Goal: Task Accomplishment & Management: Manage account settings

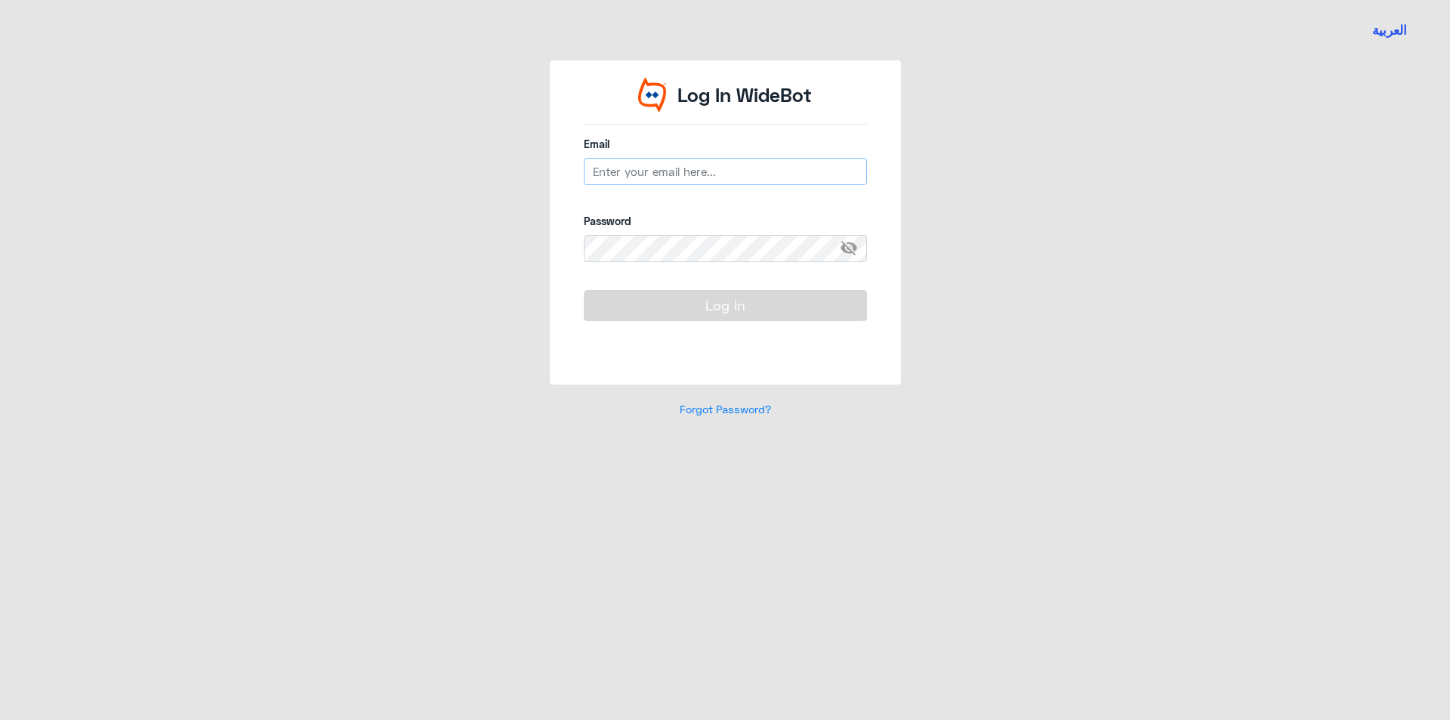
type input "[EMAIL_ADDRESS][DOMAIN_NAME]"
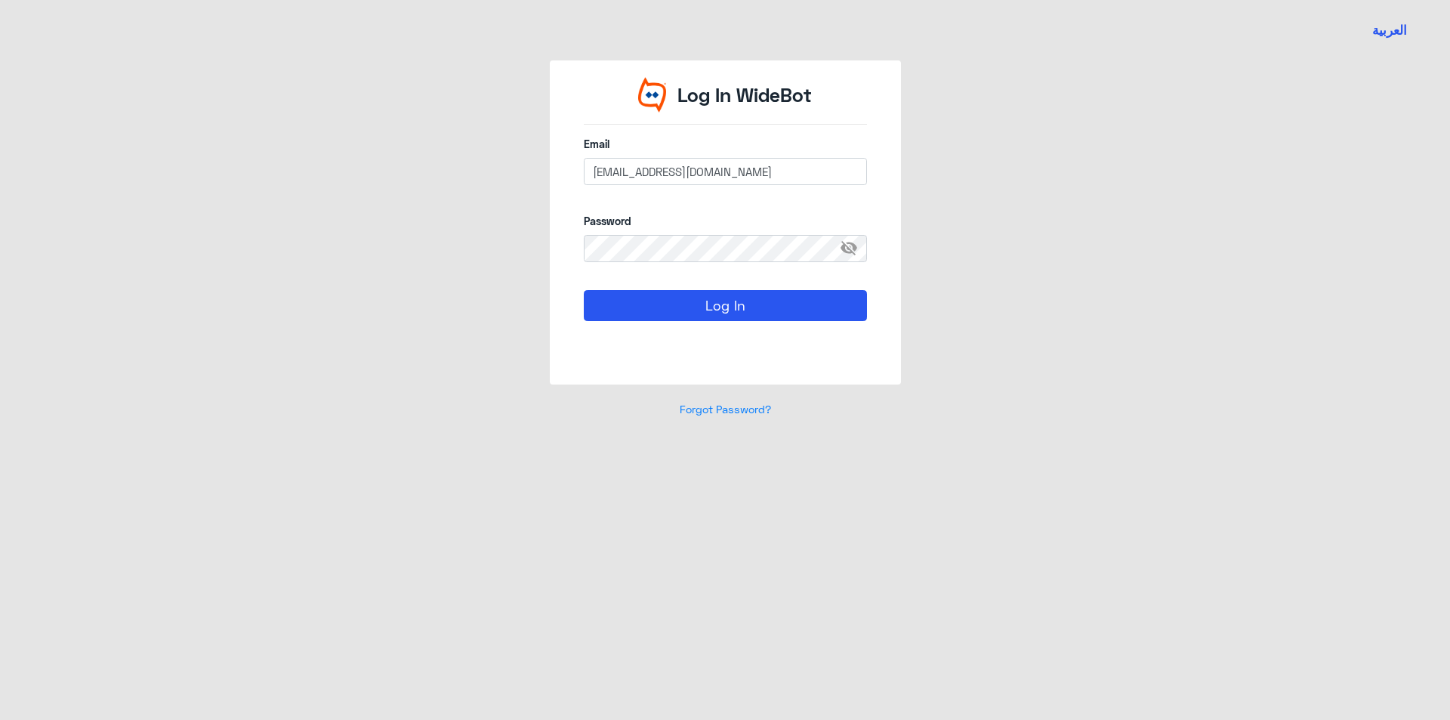
click at [684, 285] on form "Email [EMAIL_ADDRESS][DOMAIN_NAME] Password visibility_off Log In" at bounding box center [725, 246] width 283 height 220
click at [704, 316] on button "Log In" at bounding box center [725, 305] width 283 height 30
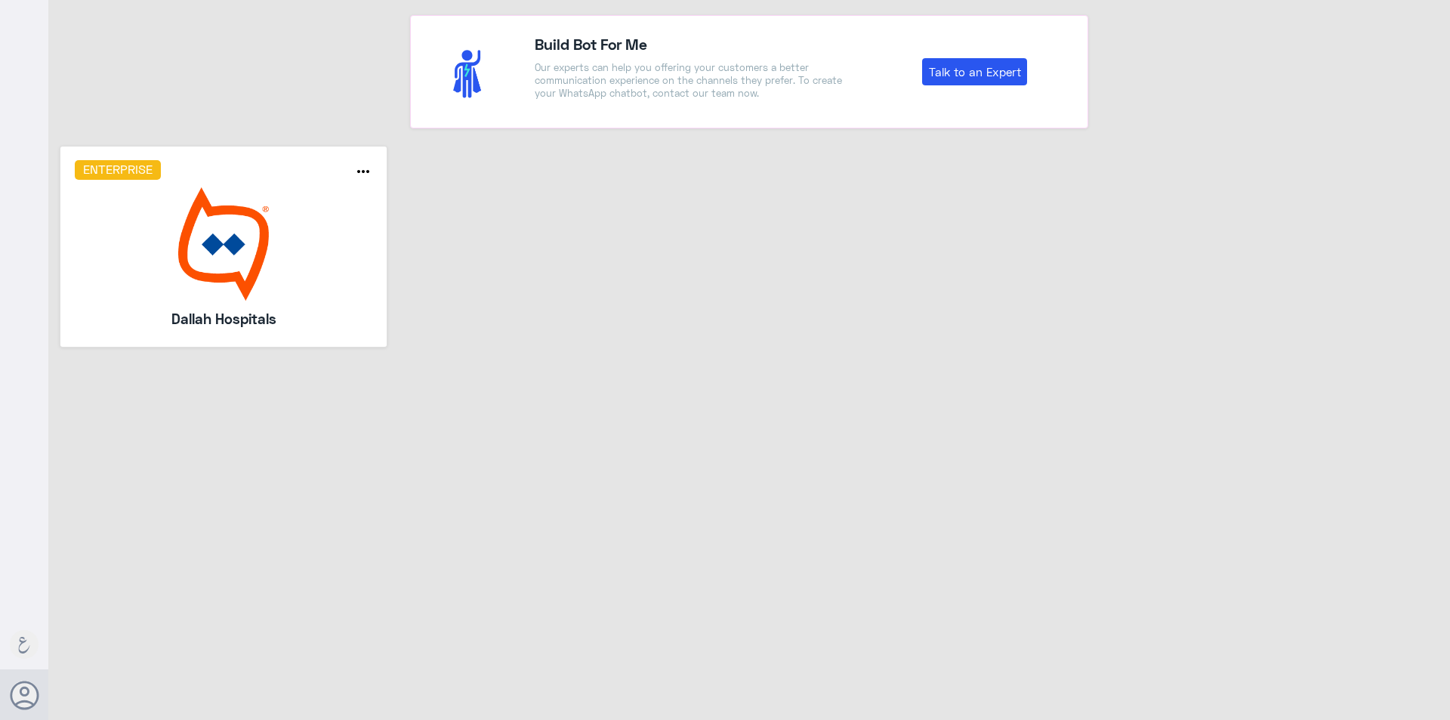
click at [131, 276] on img at bounding box center [224, 243] width 298 height 113
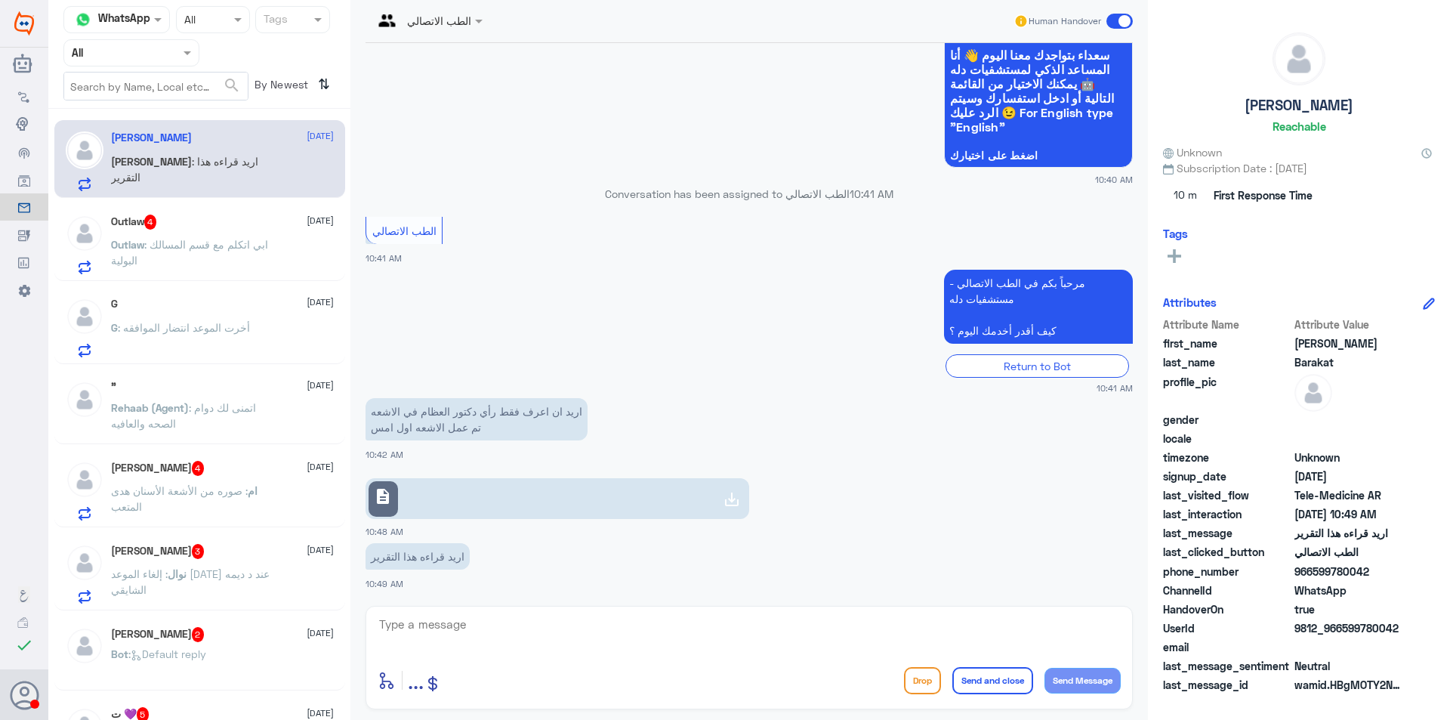
scroll to position [117, 0]
click at [275, 257] on p "Outlaw : ابي اتكلم مع قسم المسالك البولية" at bounding box center [196, 255] width 170 height 38
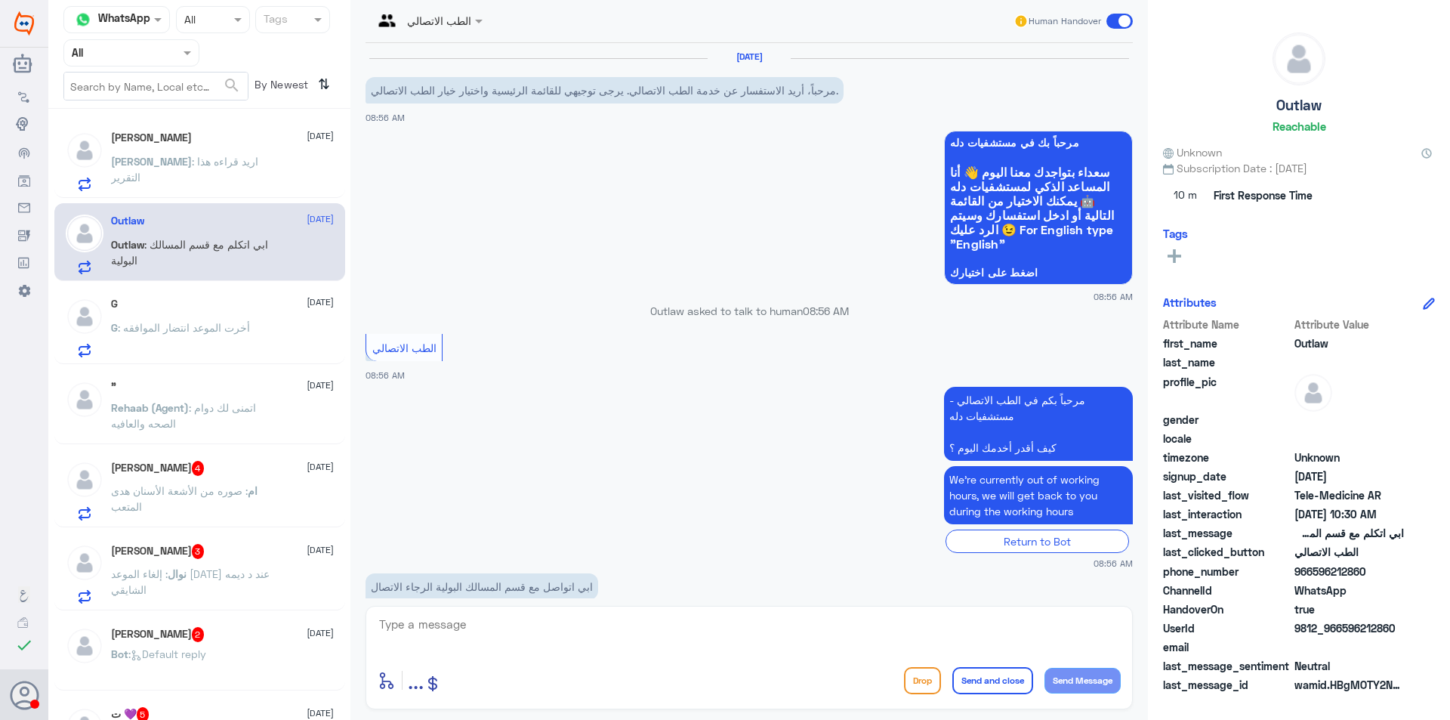
scroll to position [716, 0]
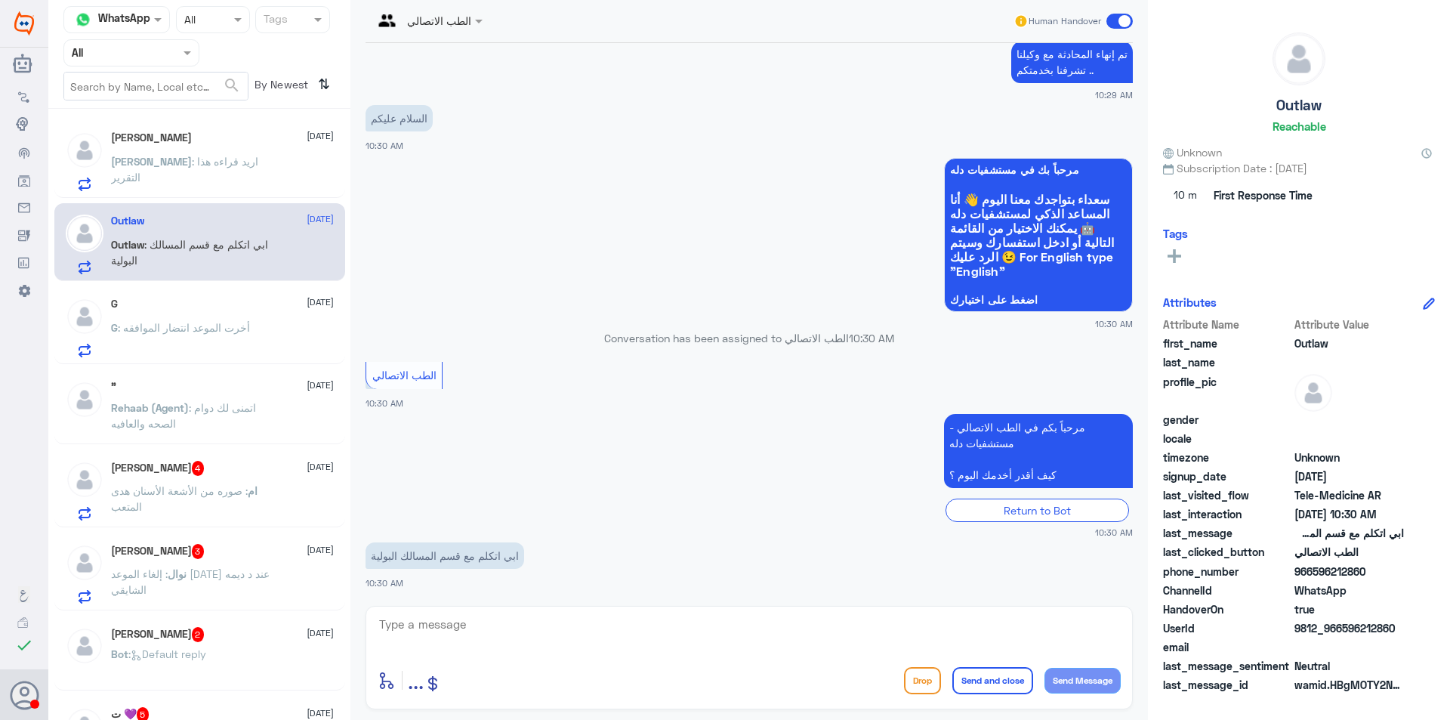
click at [210, 155] on span ": اريد قراءه هذا التقرير" at bounding box center [184, 169] width 147 height 29
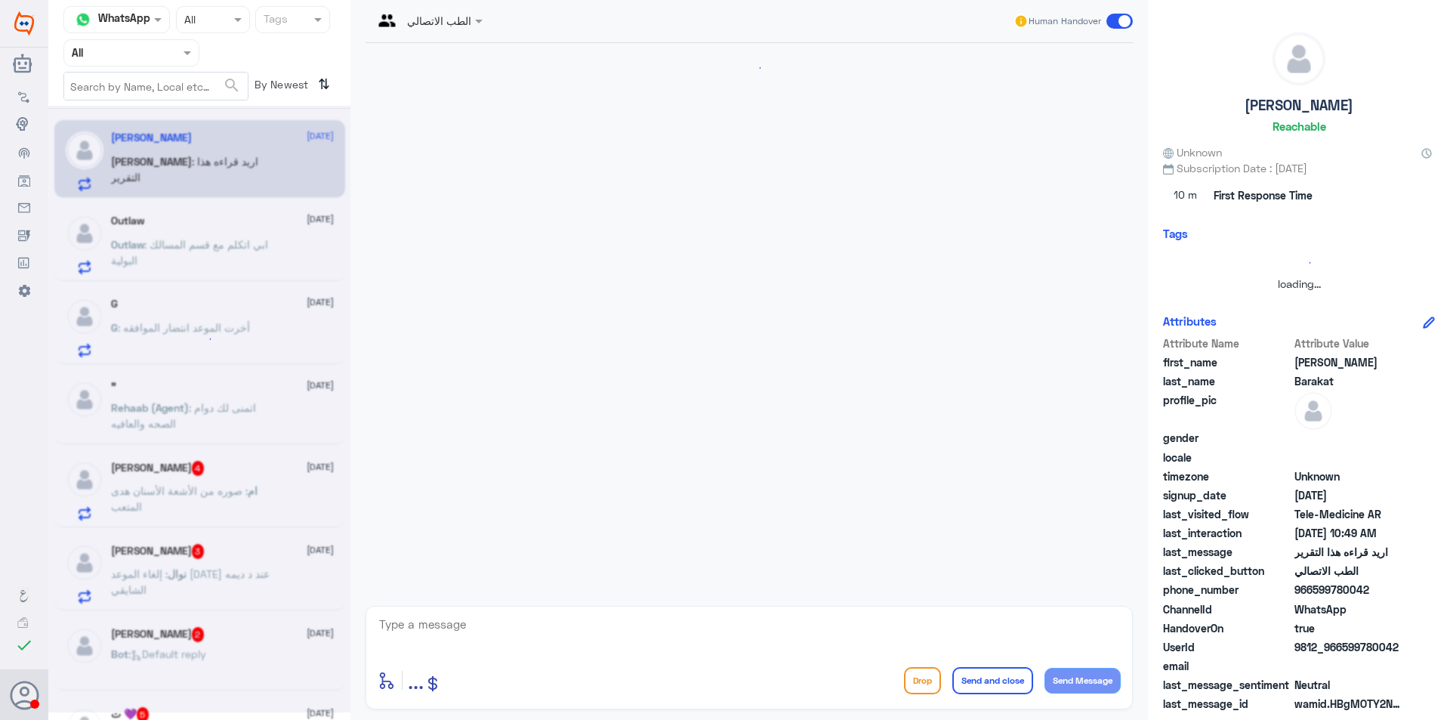
scroll to position [117, 0]
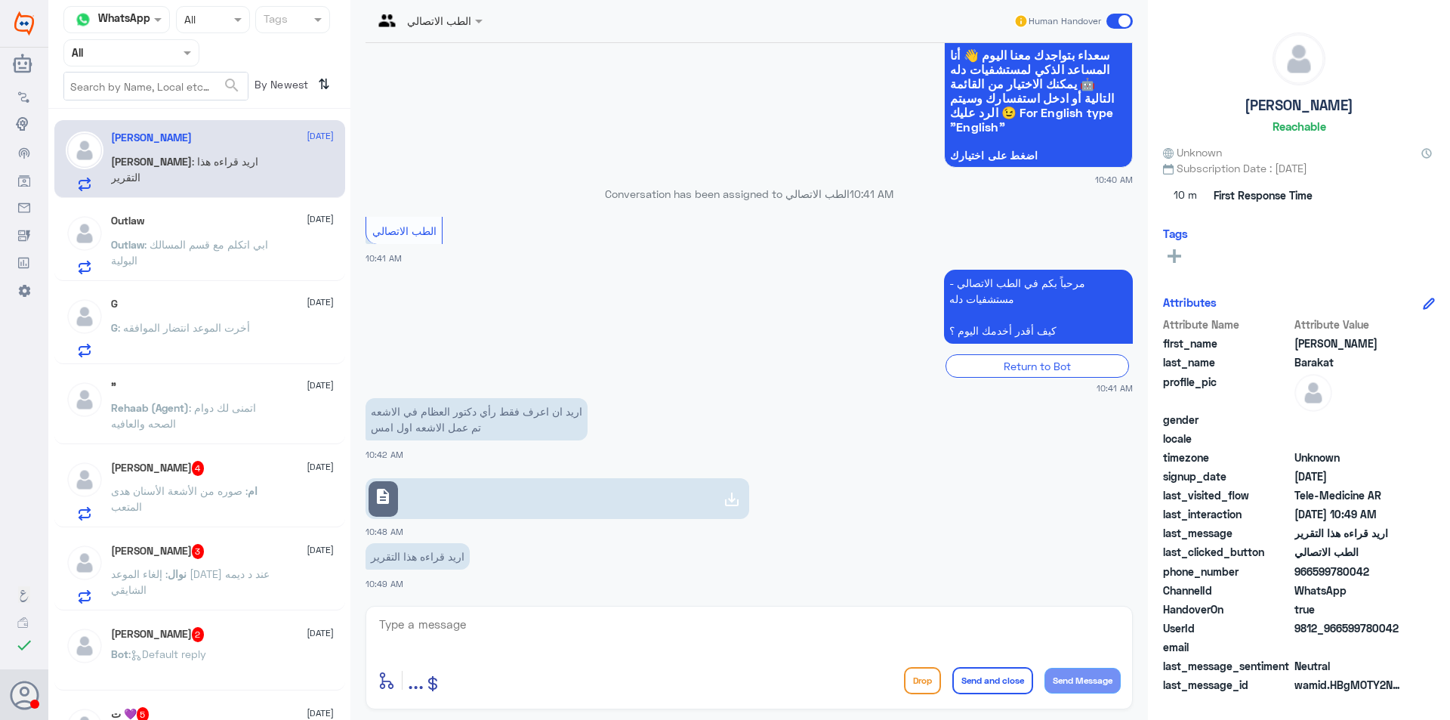
click at [235, 243] on span ": ابي اتكلم مع قسم المسالك البولية" at bounding box center [189, 252] width 157 height 29
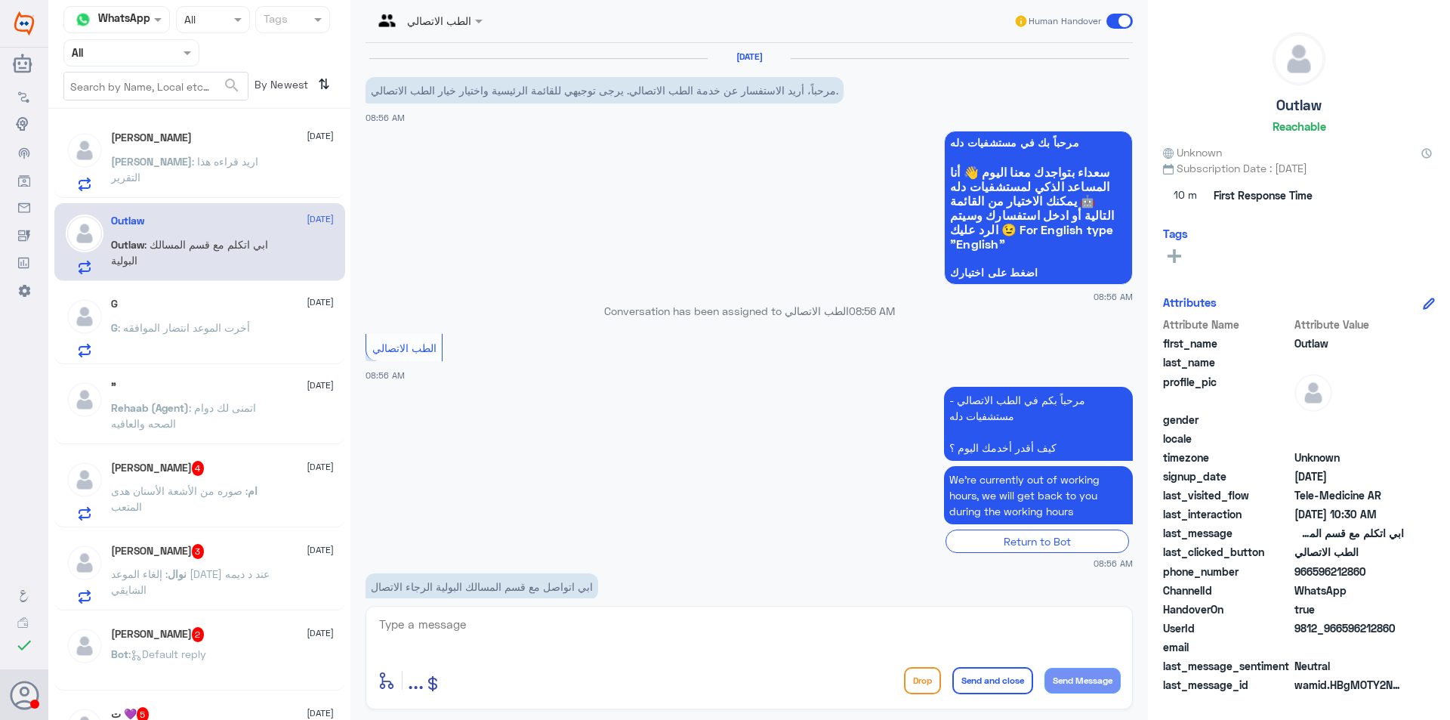
scroll to position [716, 0]
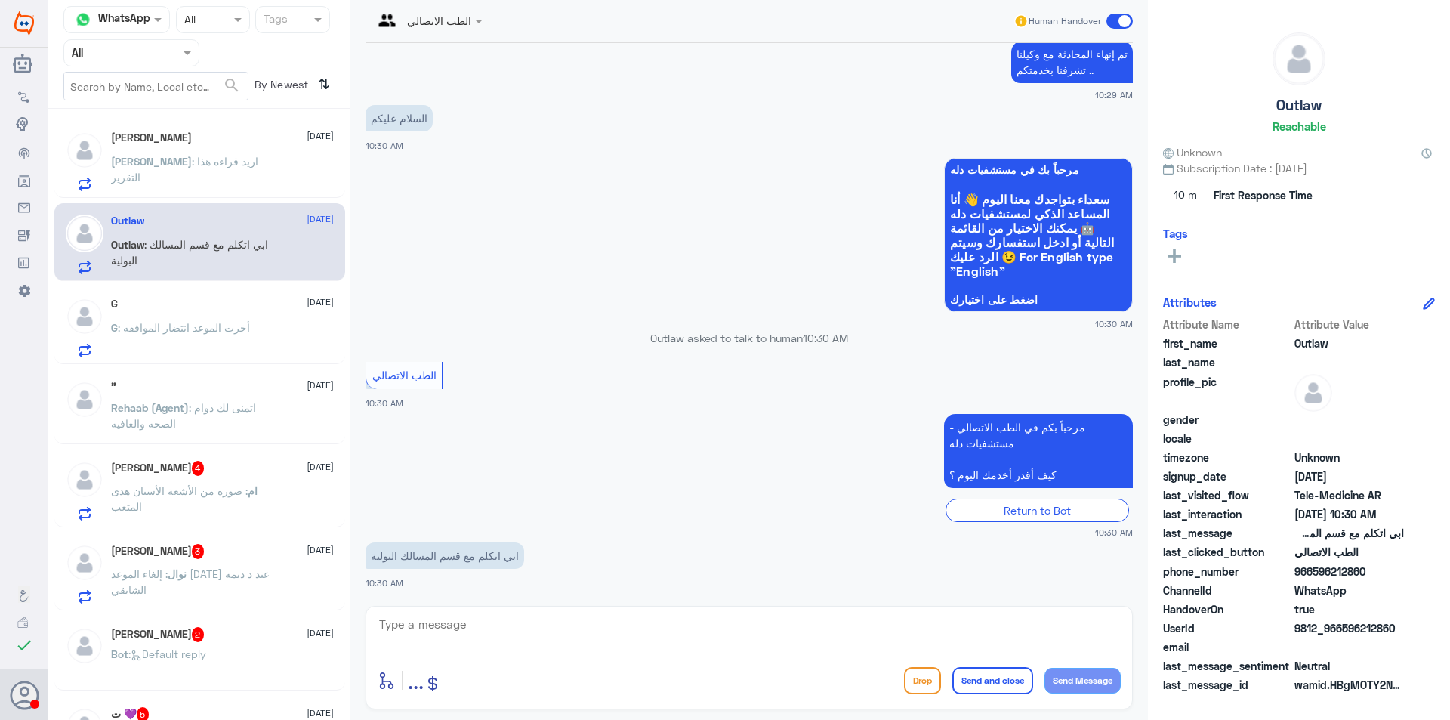
click at [244, 327] on span ": أخرت الموعد انتضار الموافقه" at bounding box center [184, 327] width 132 height 13
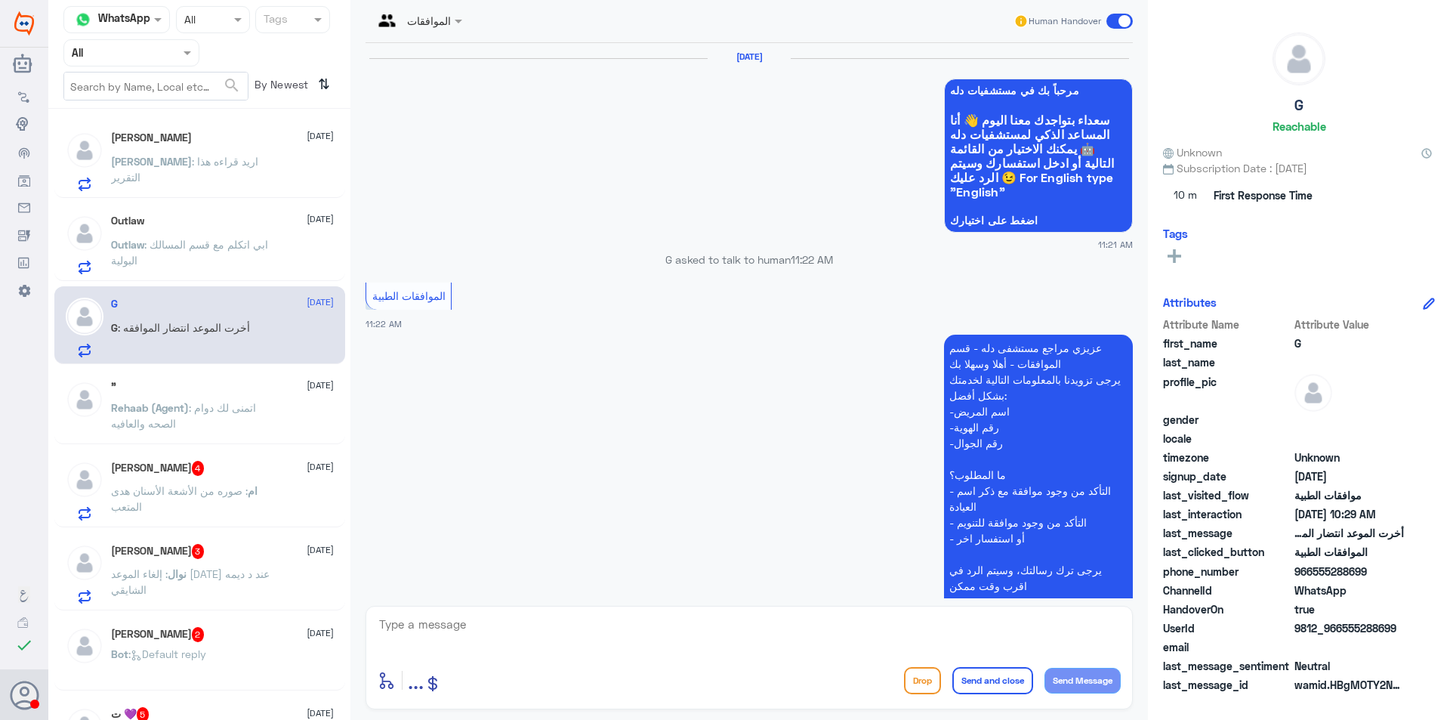
scroll to position [1461, 0]
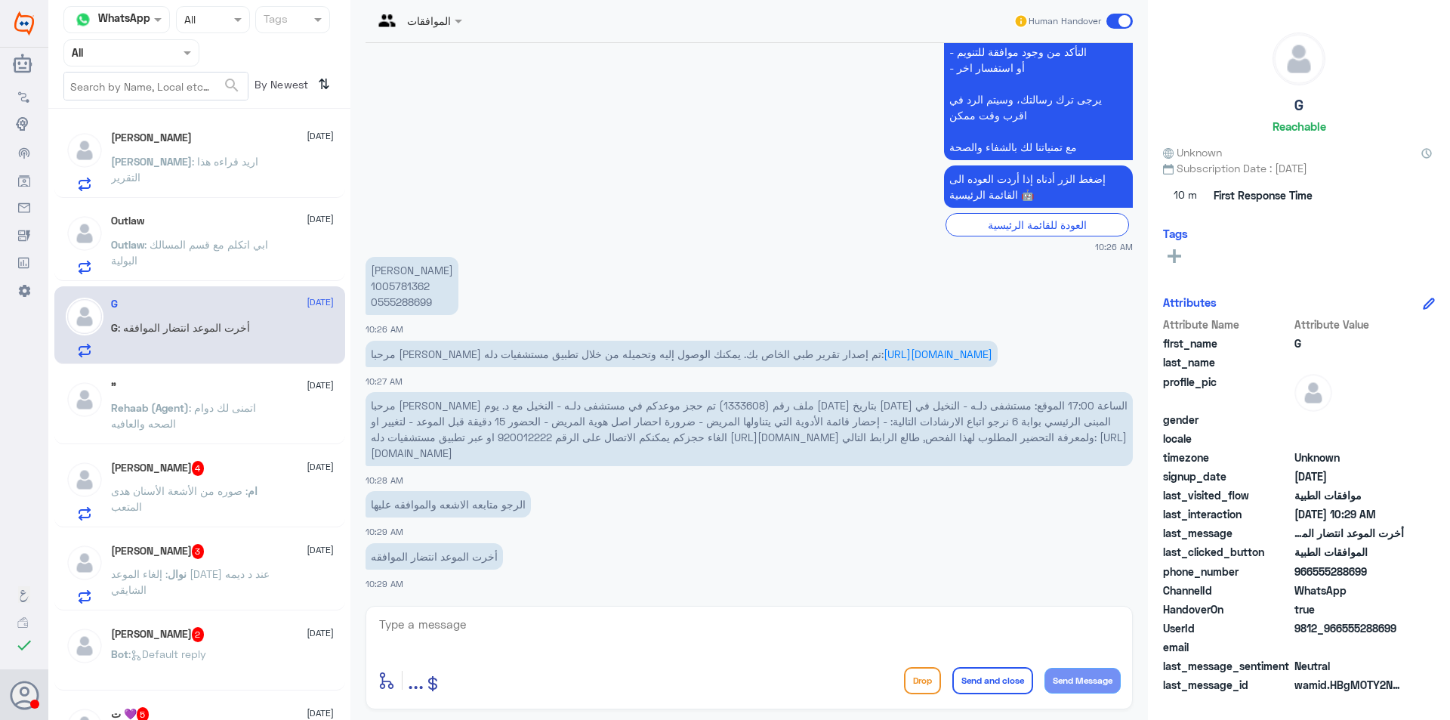
click at [410, 304] on p "[PERSON_NAME] 1005781362 0555288699" at bounding box center [412, 286] width 93 height 58
copy p "0555288699"
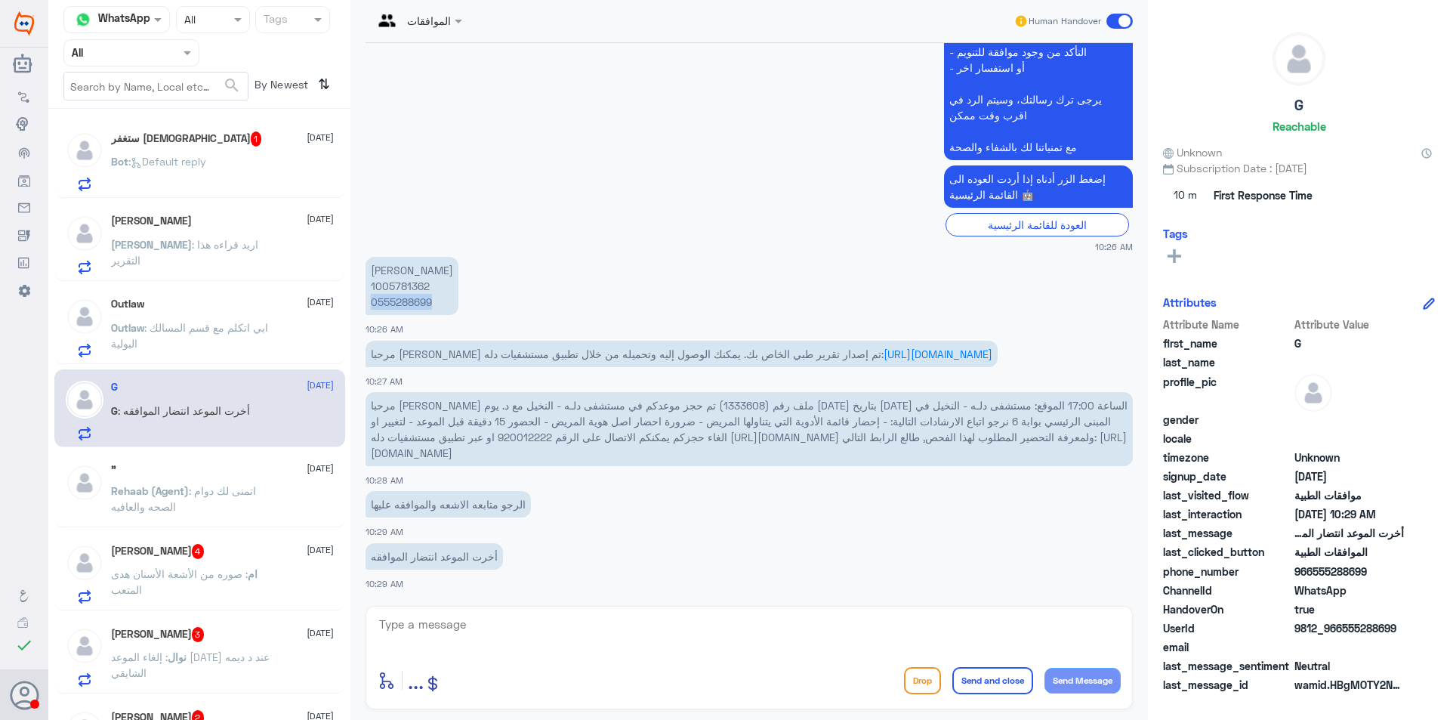
copy p "0555288699"
click at [217, 177] on div "Bot : Default reply" at bounding box center [222, 174] width 223 height 34
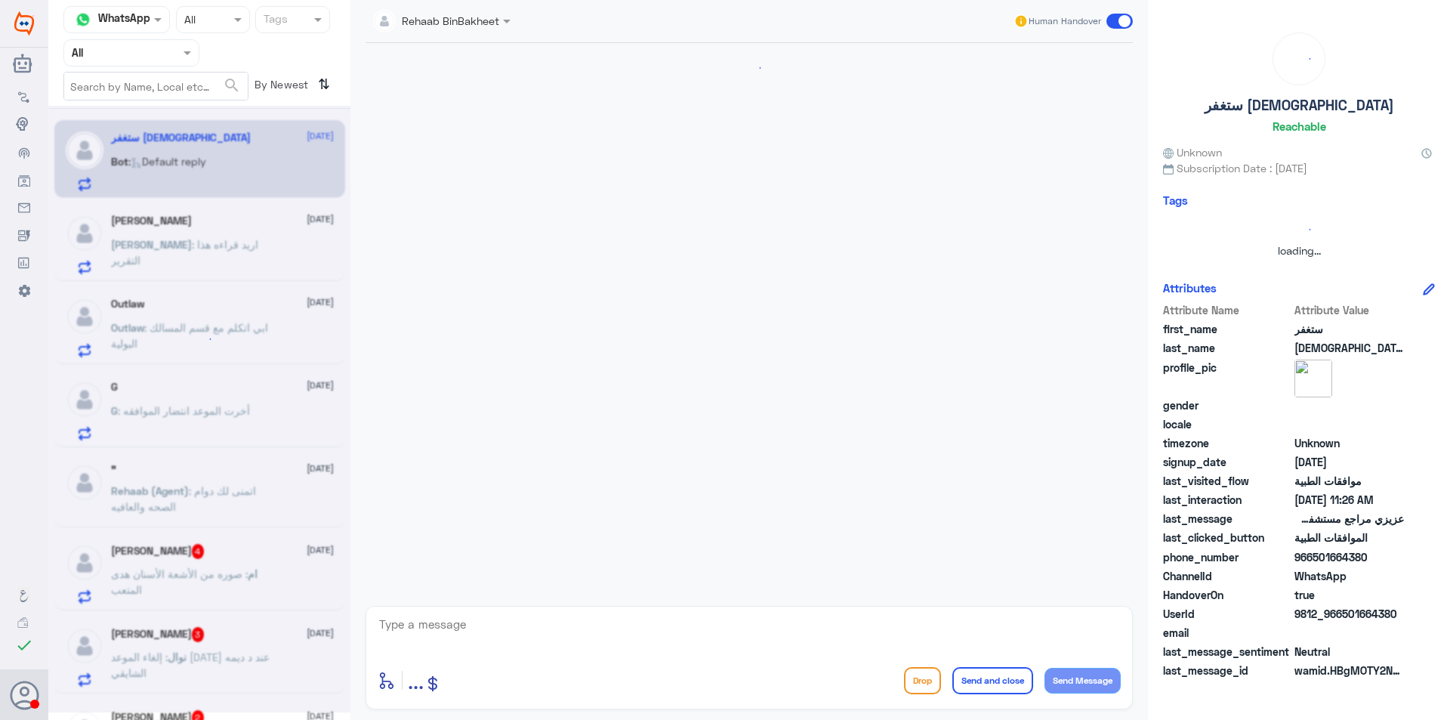
scroll to position [840, 0]
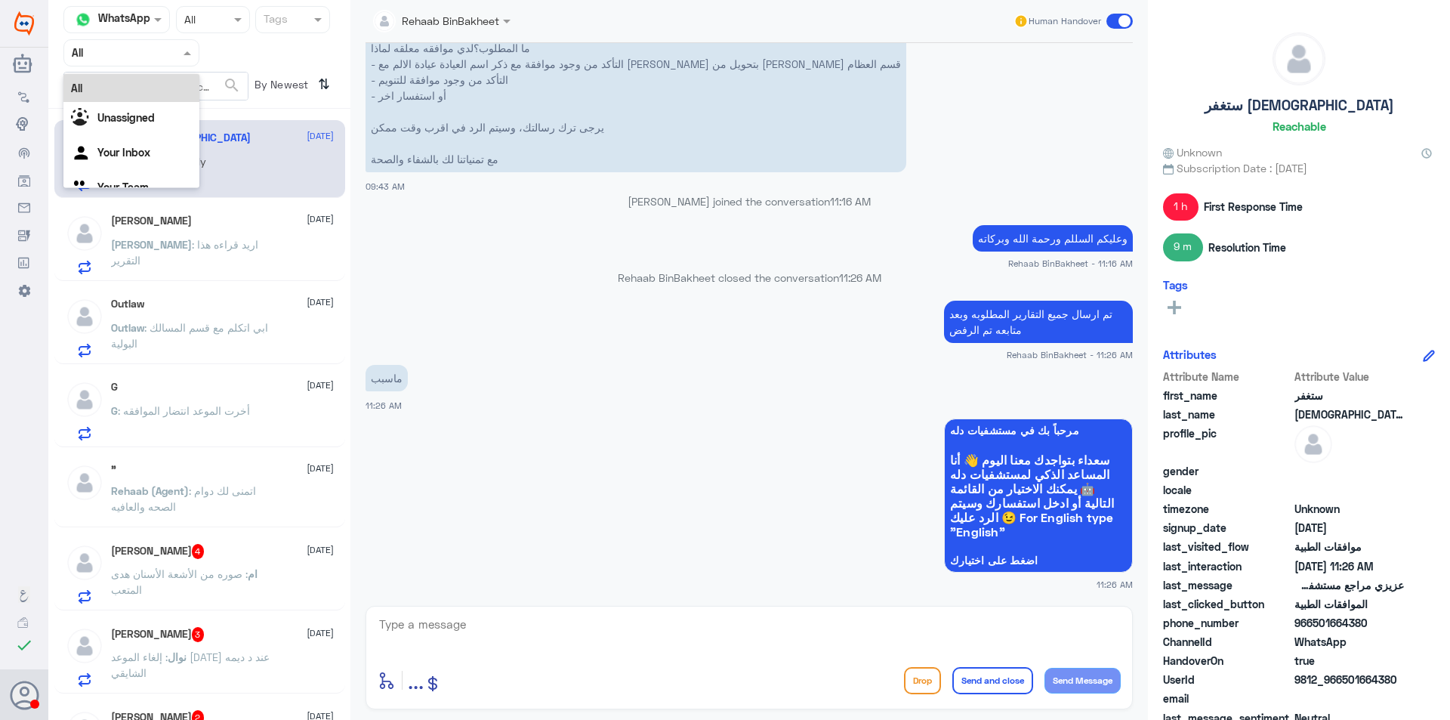
click at [189, 63] on div "Agent Filter All" at bounding box center [131, 52] width 136 height 27
click at [141, 178] on div "Your Team" at bounding box center [131, 188] width 136 height 35
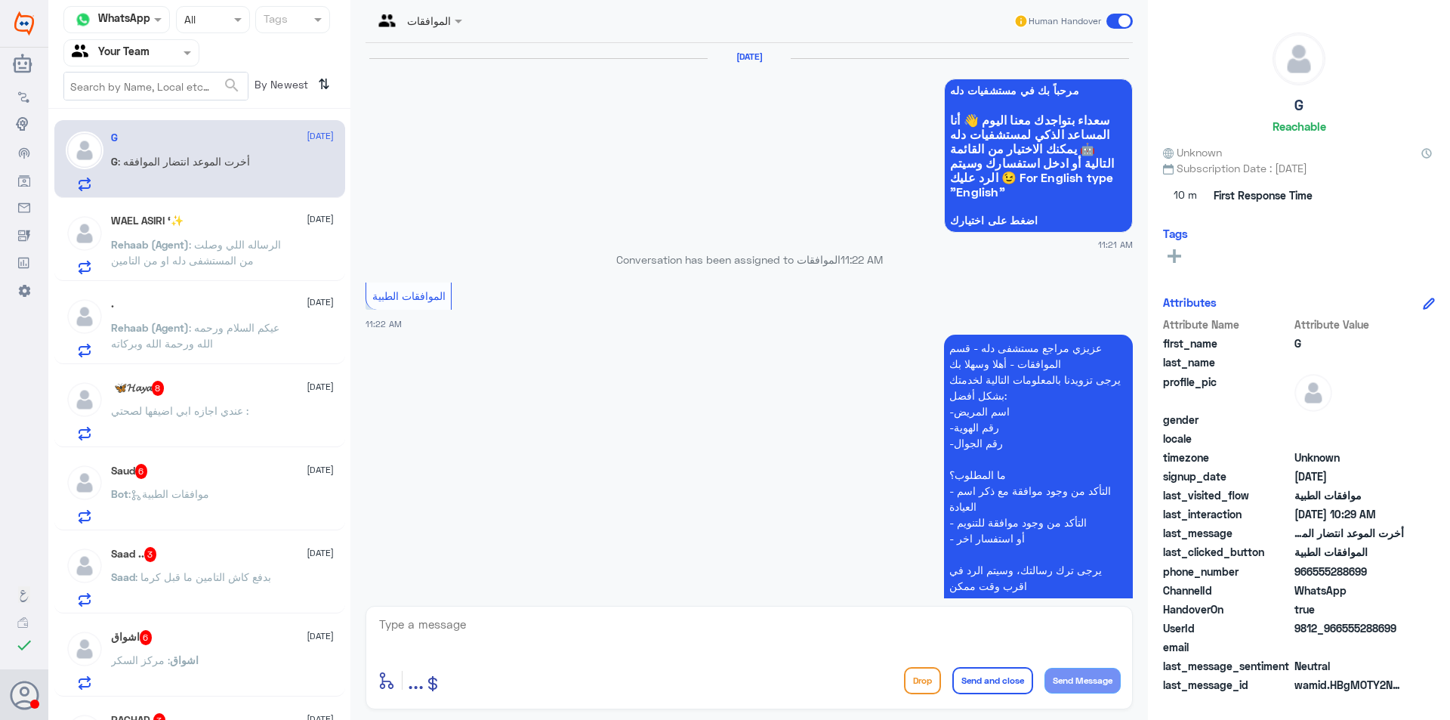
scroll to position [1461, 0]
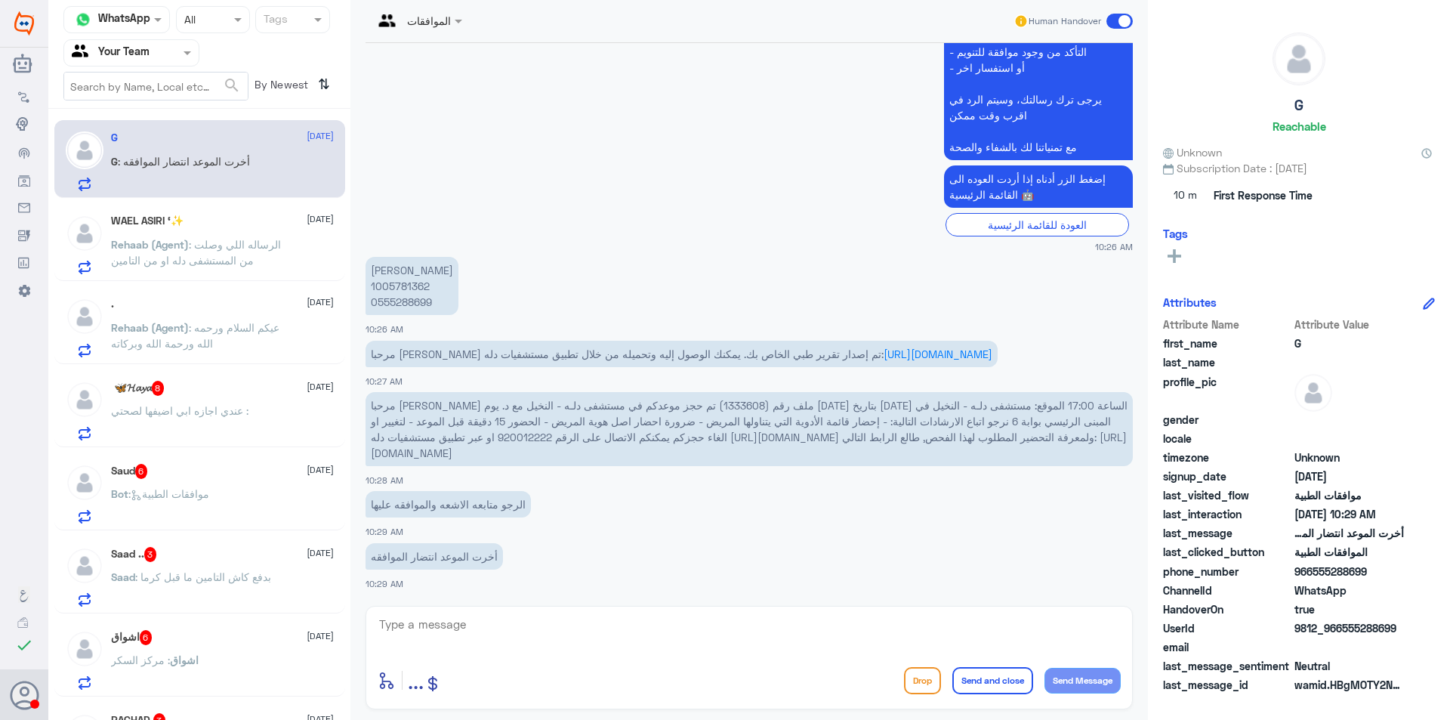
click at [209, 245] on span ": الرساله اللي وصلت من المستشفى دله او من التامين" at bounding box center [196, 252] width 170 height 29
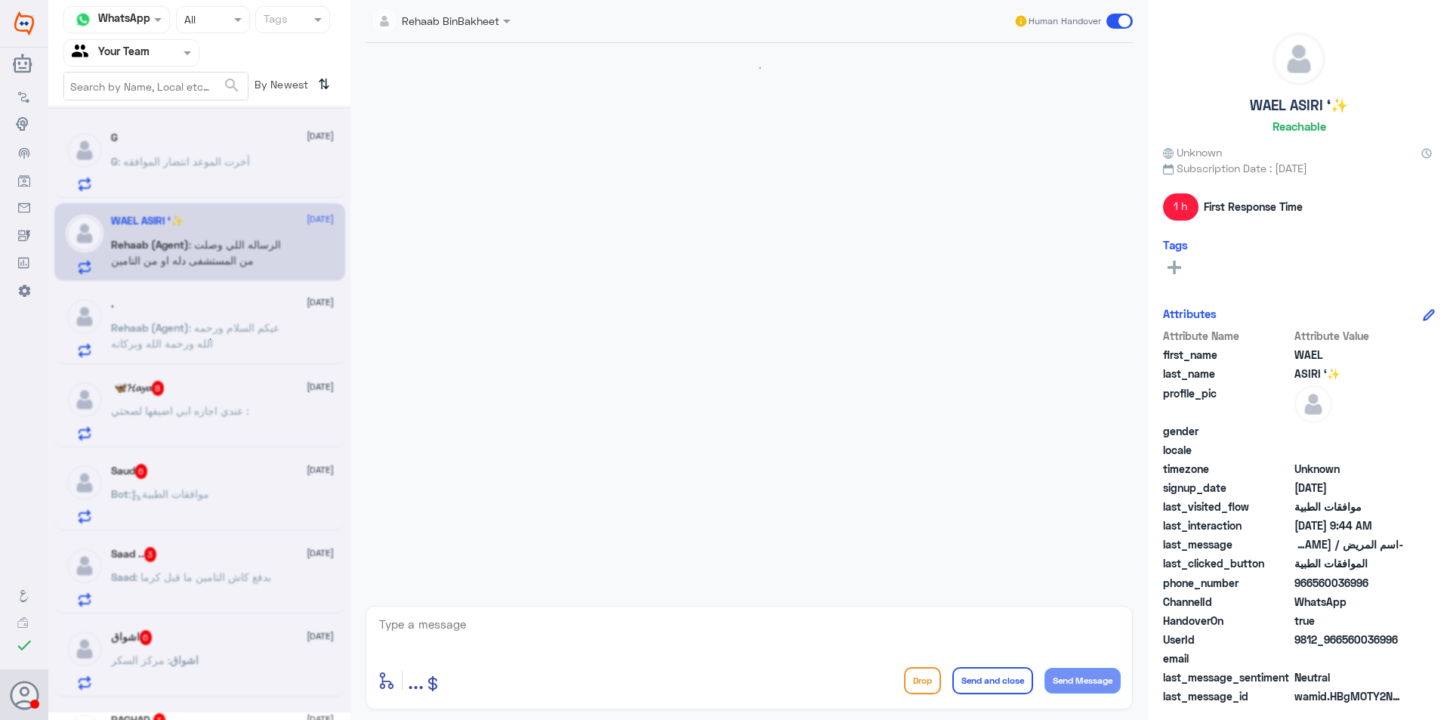
scroll to position [1434, 0]
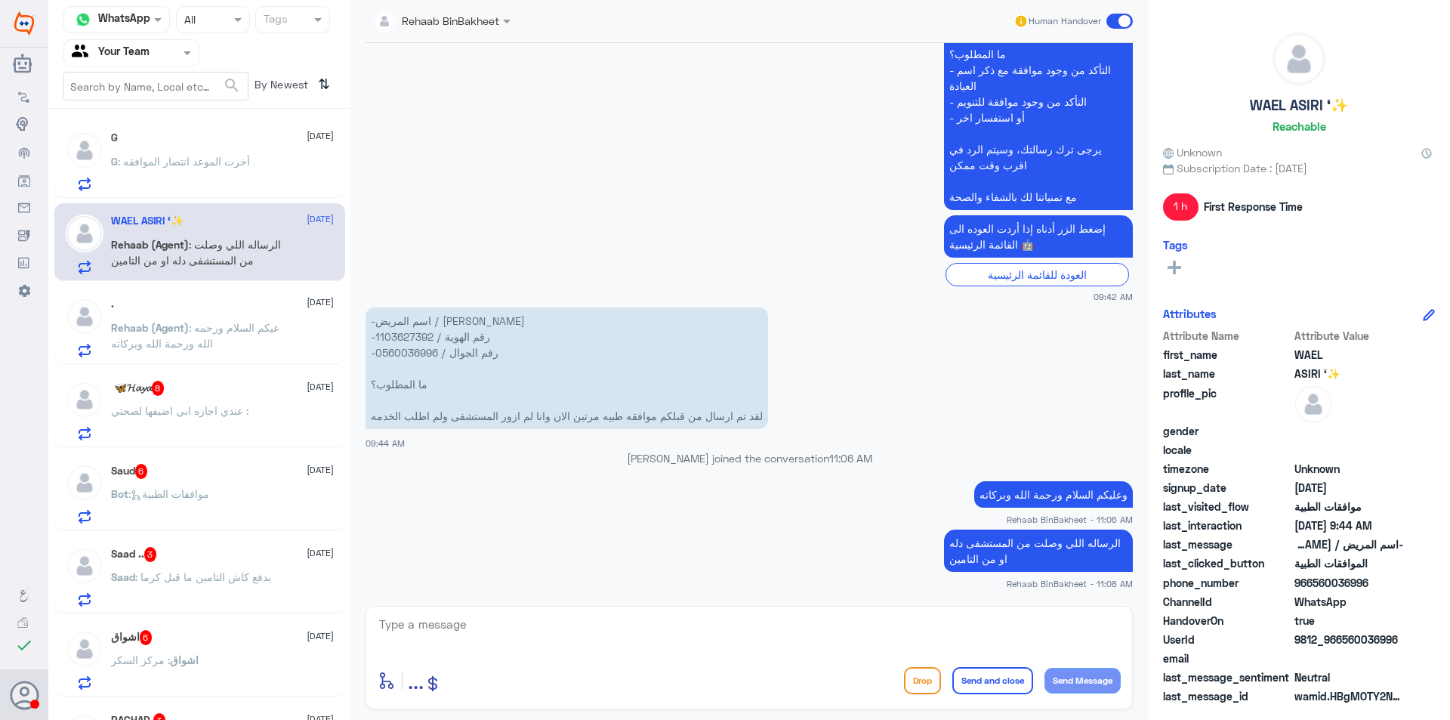
click at [423, 344] on p "-اسم المريض / [PERSON_NAME] -رقم الهوية / 1103627392 -رقم الجوال / 0560036996 م…" at bounding box center [567, 368] width 403 height 122
click at [423, 353] on p "-اسم المريض / [PERSON_NAME] -رقم الهوية / 1103627392 -رقم الجوال / 0560036996 م…" at bounding box center [567, 368] width 403 height 122
copy p "0560036996"
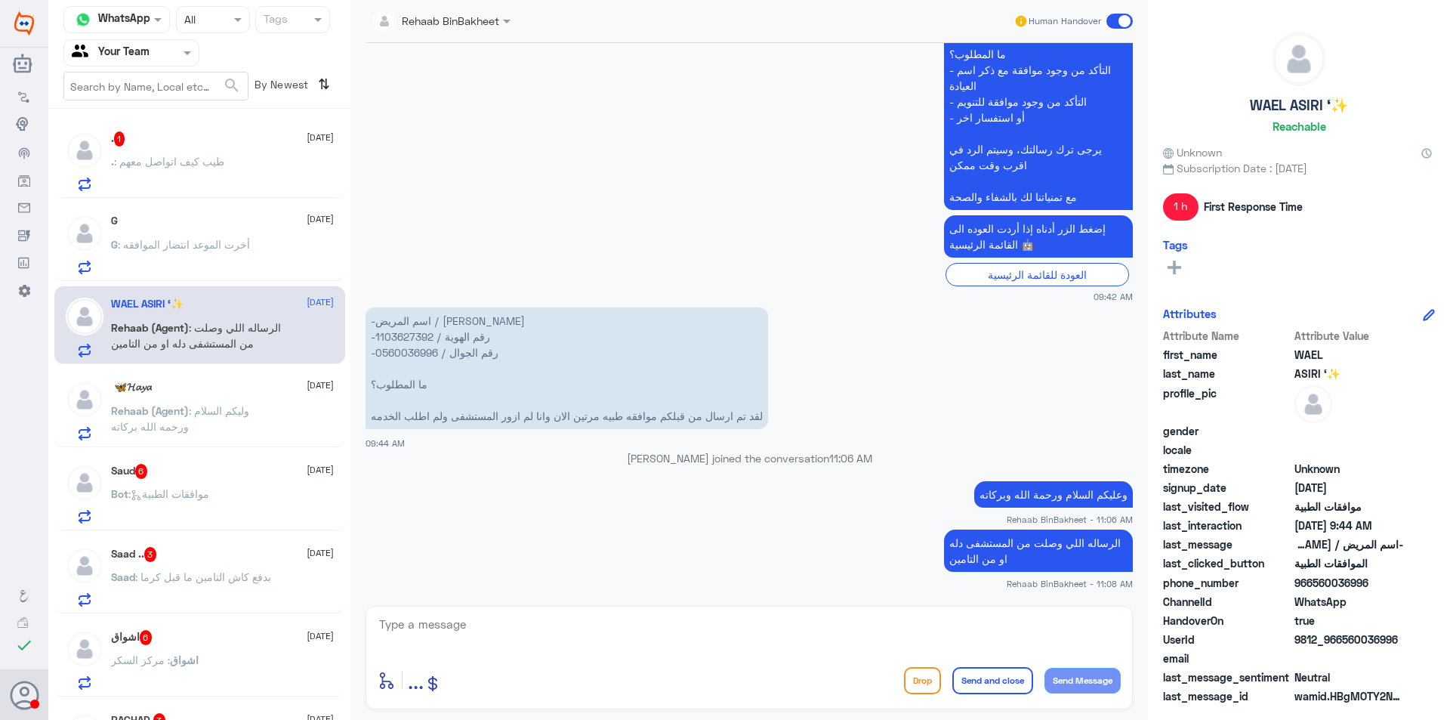
click at [187, 421] on p "Rehaab (Agent) : وليكم السلام ورحمه الله بركاته" at bounding box center [196, 422] width 170 height 38
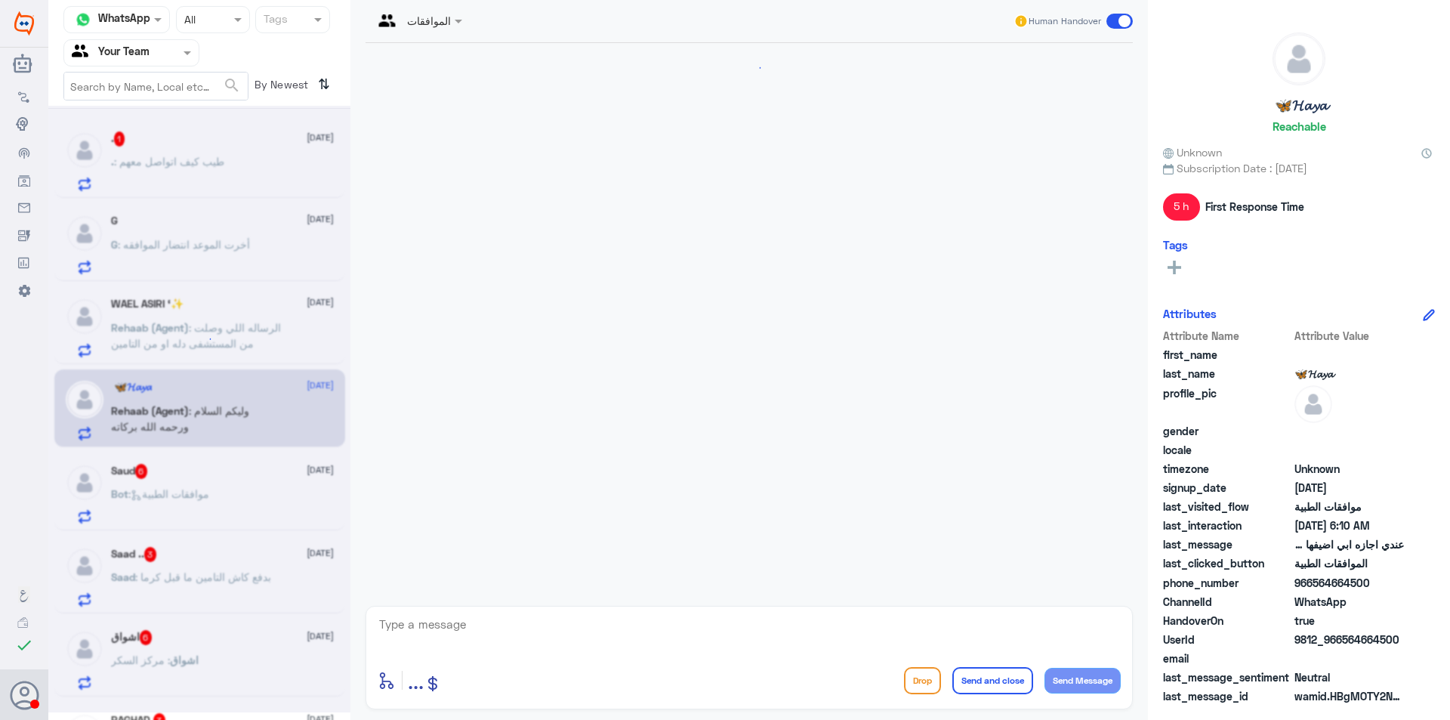
scroll to position [1201, 0]
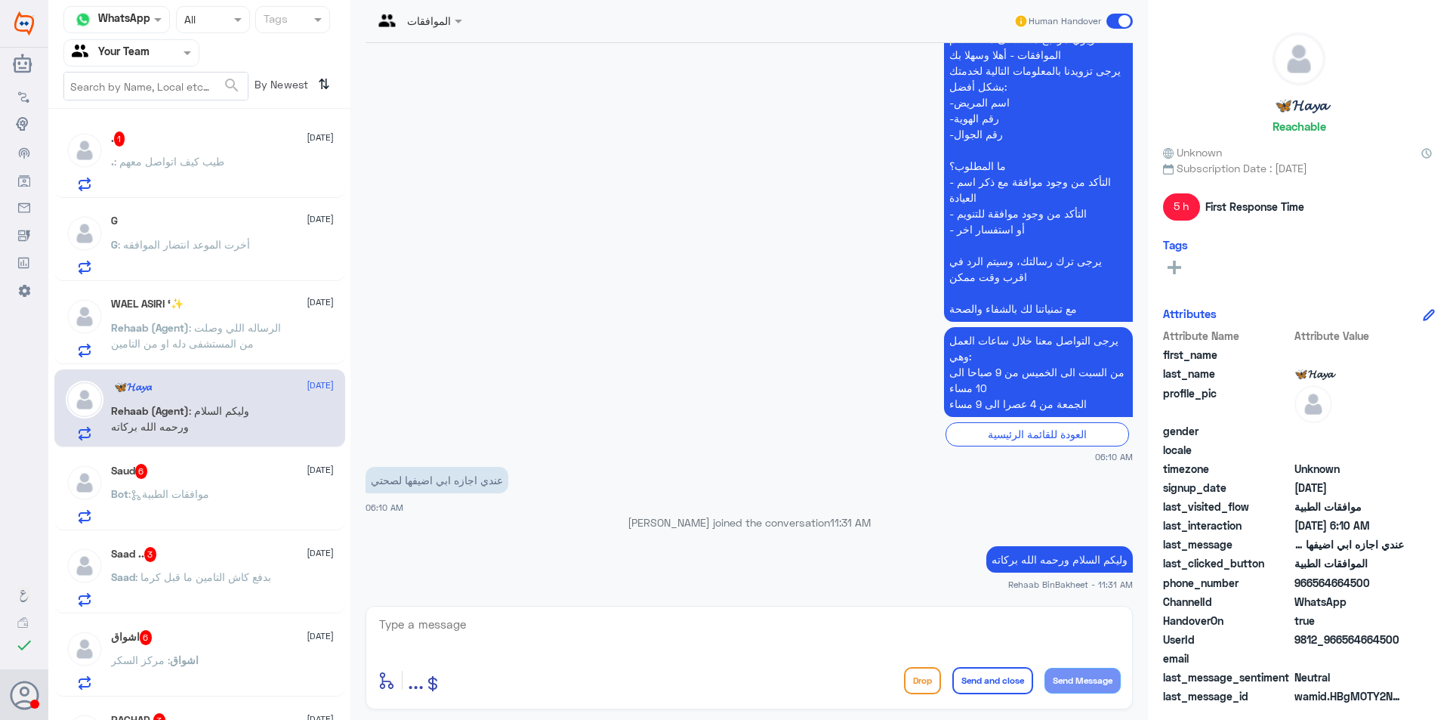
click at [183, 169] on p ". : طيب كيف اتواصل معهم" at bounding box center [167, 172] width 113 height 38
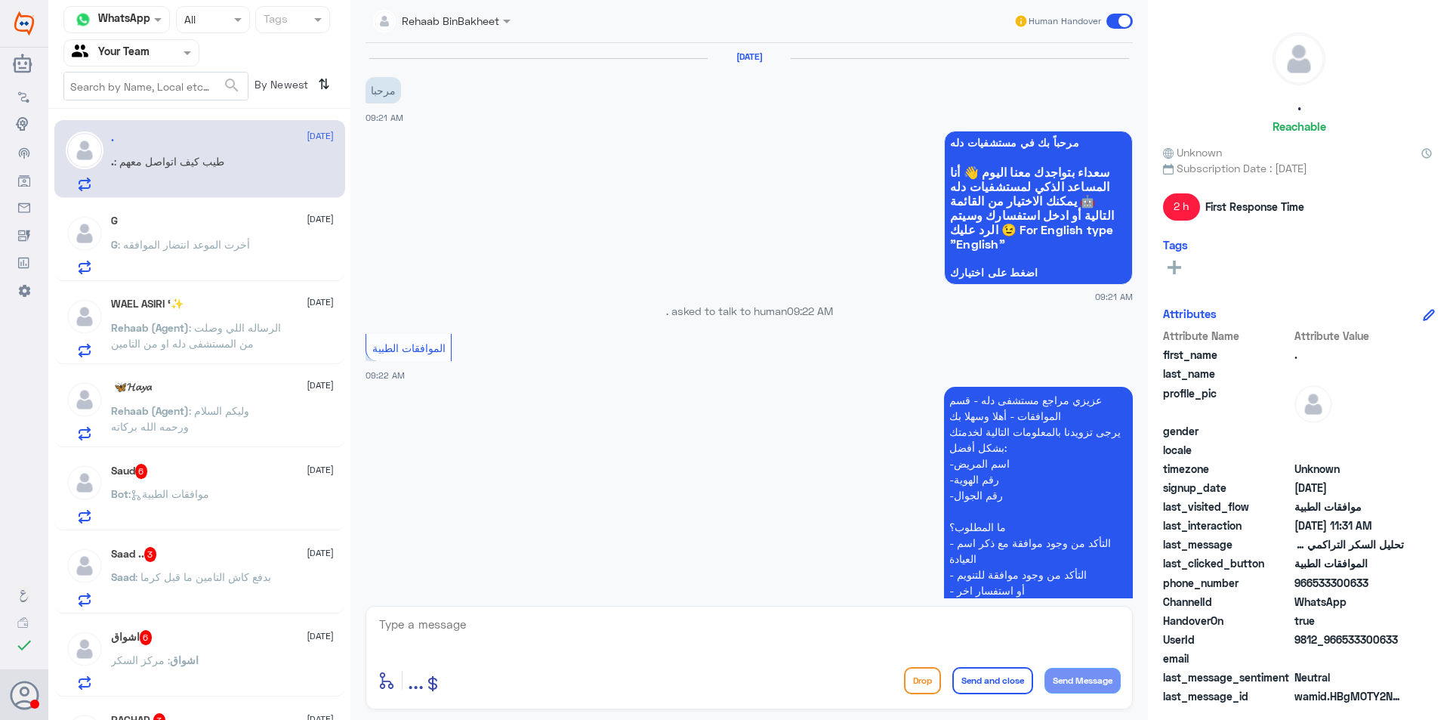
scroll to position [460, 0]
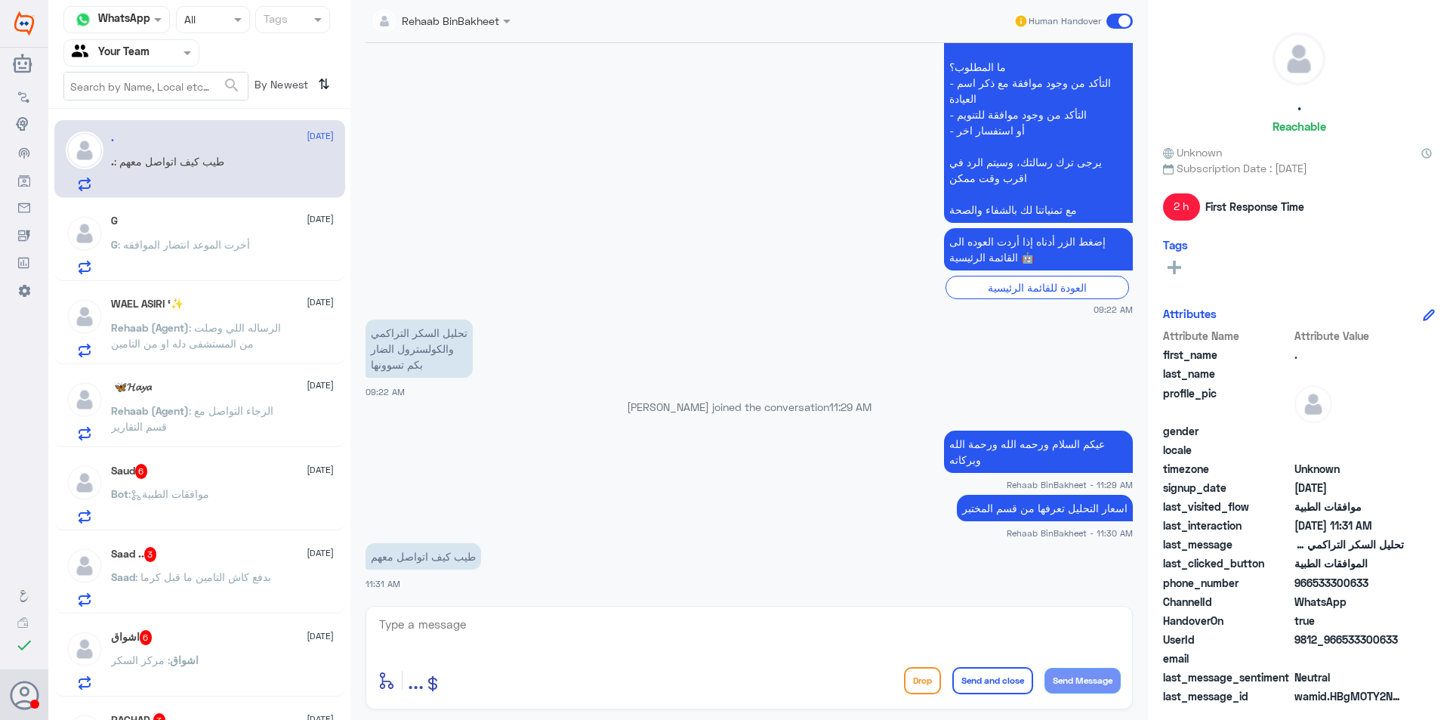
click at [274, 353] on p "Rehaab (Agent) : الرساله اللي وصلت من المستشفى دله او من التامين" at bounding box center [196, 338] width 170 height 38
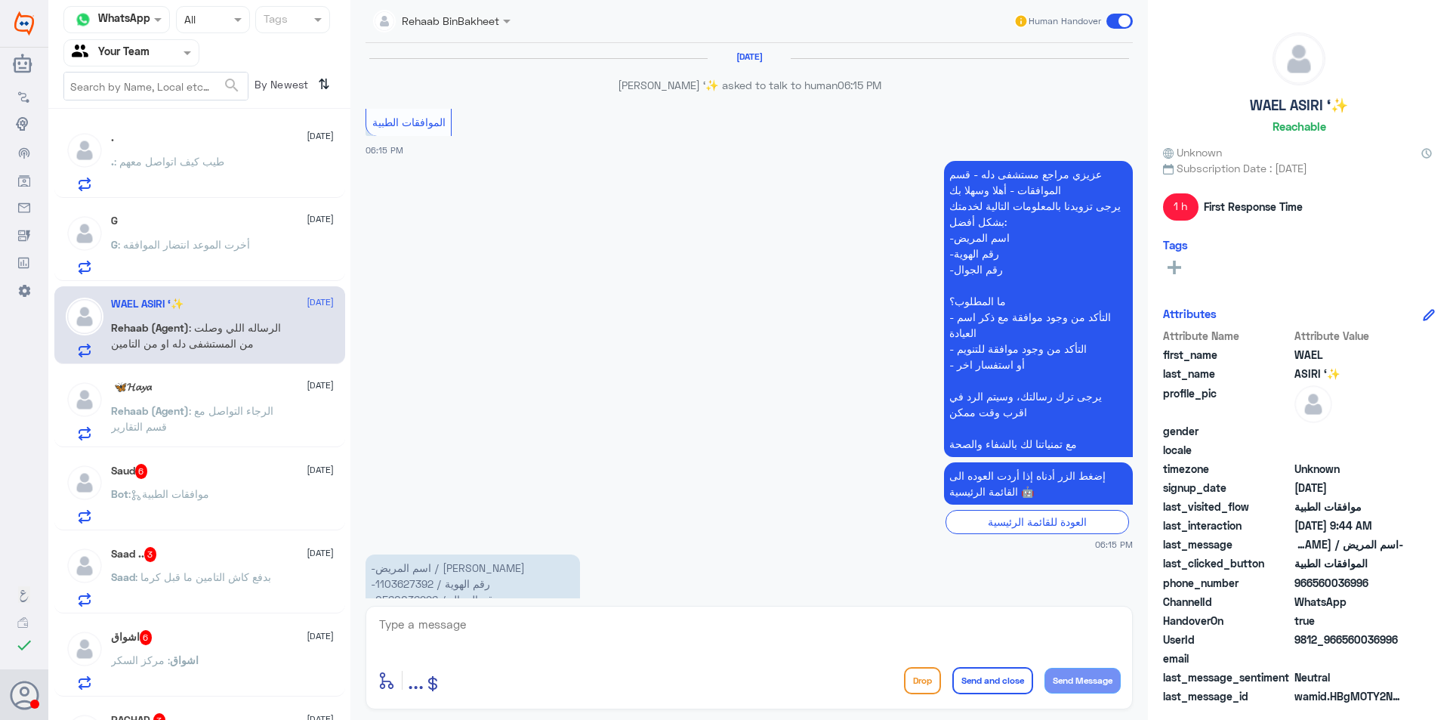
scroll to position [1434, 0]
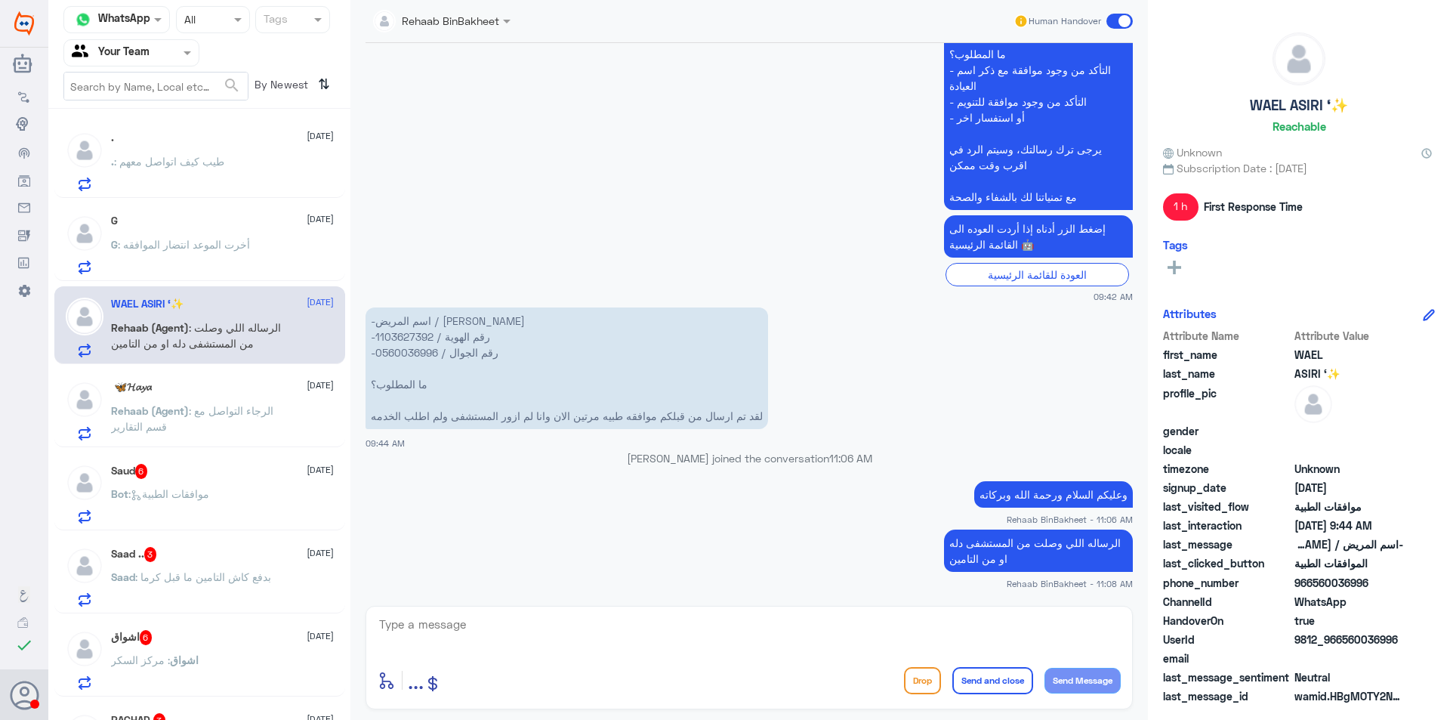
click at [257, 427] on p "Rehaab (Agent) : الرجاء التواصل مع قسم التقارير" at bounding box center [196, 422] width 170 height 38
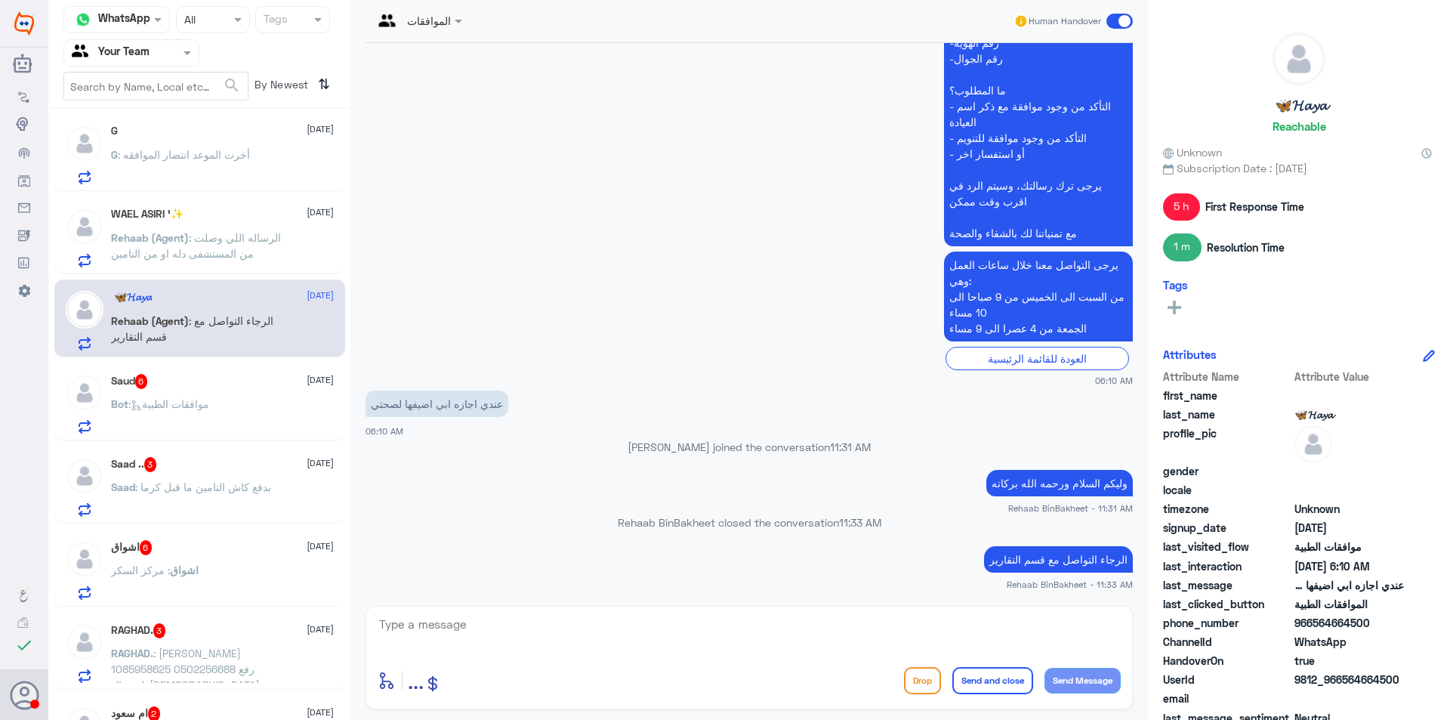
scroll to position [227, 0]
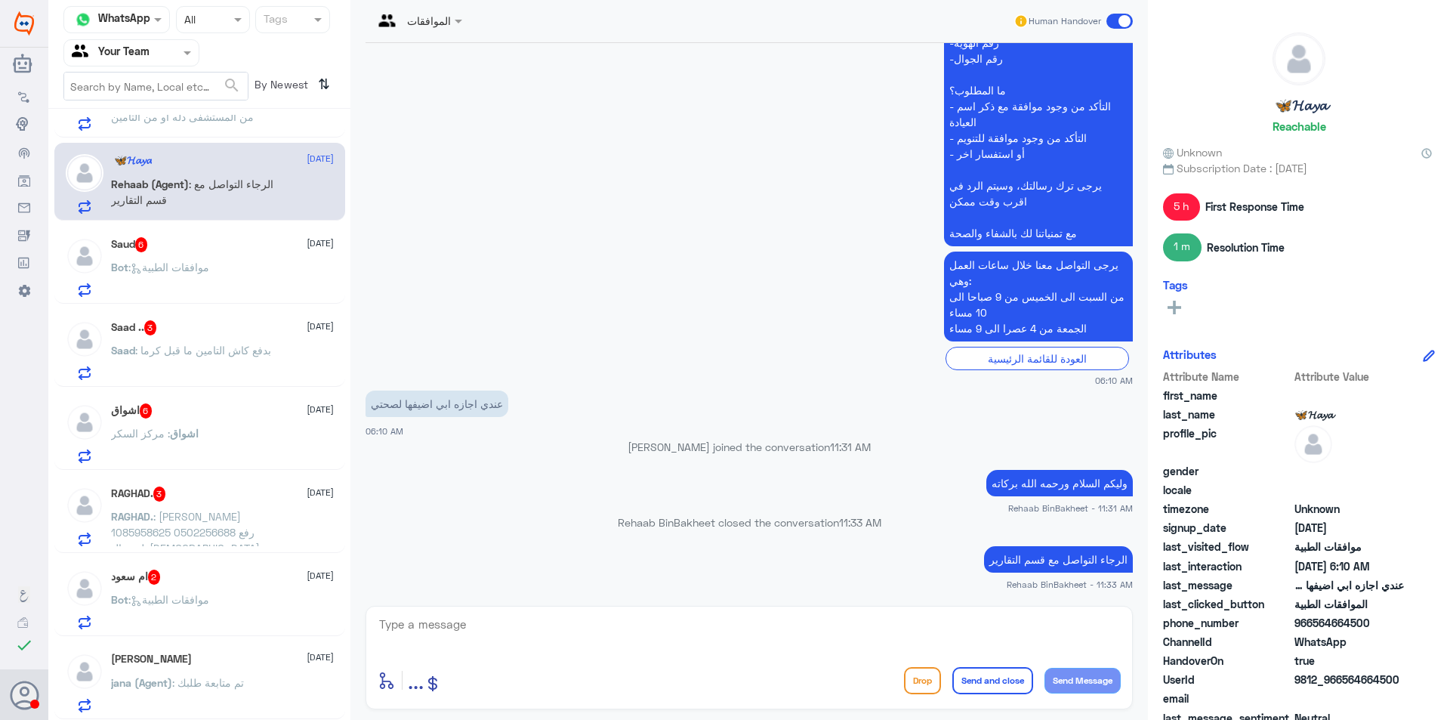
click at [255, 498] on div "RAGHAD. 3 [DATE]" at bounding box center [222, 493] width 223 height 15
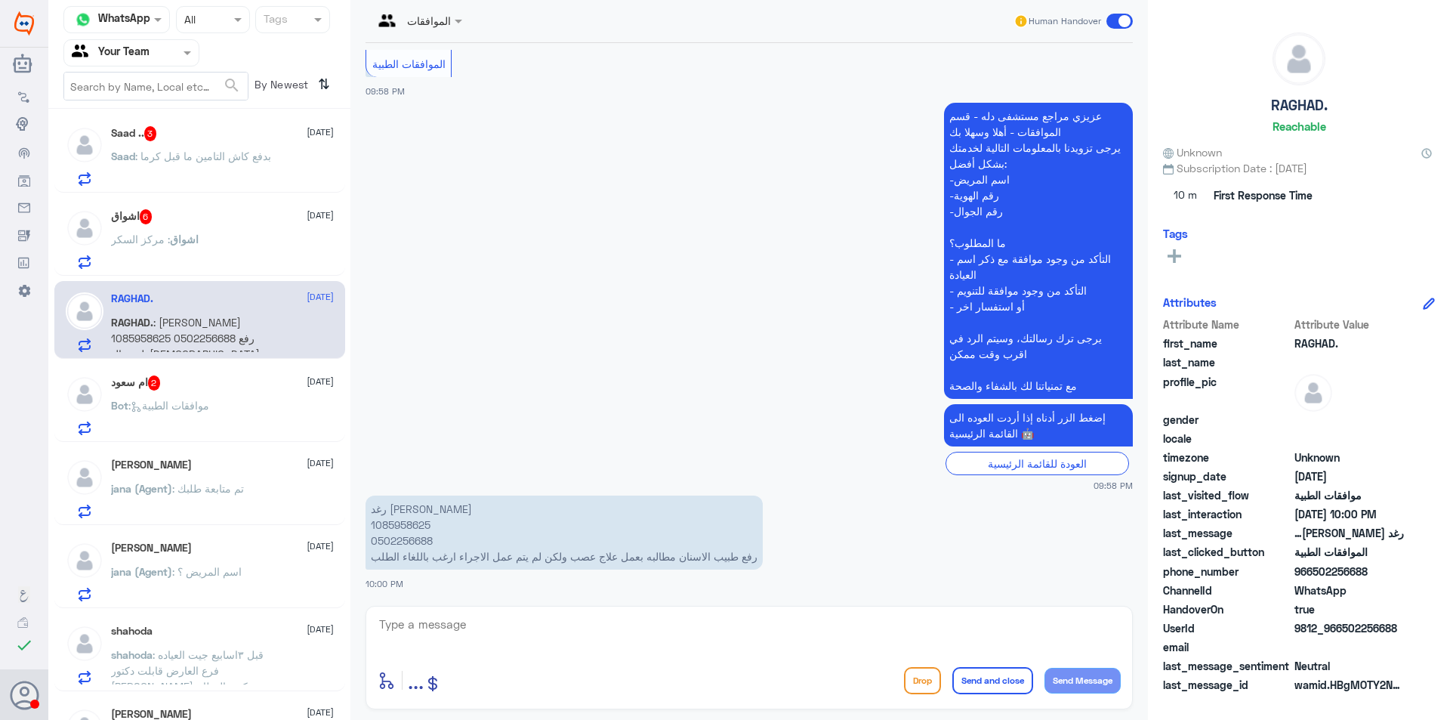
scroll to position [453, 0]
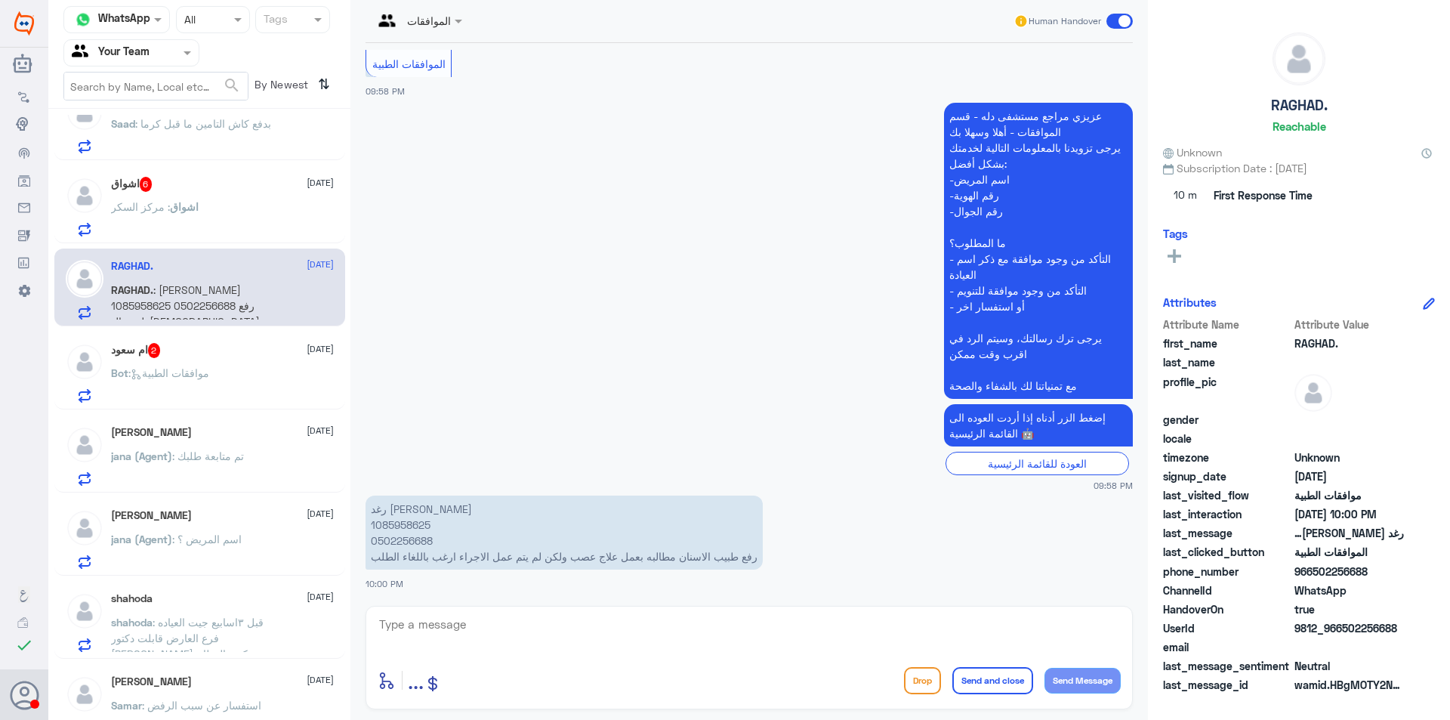
click at [211, 478] on p "jana (Agent) : تم متابعة طلبك" at bounding box center [177, 467] width 133 height 38
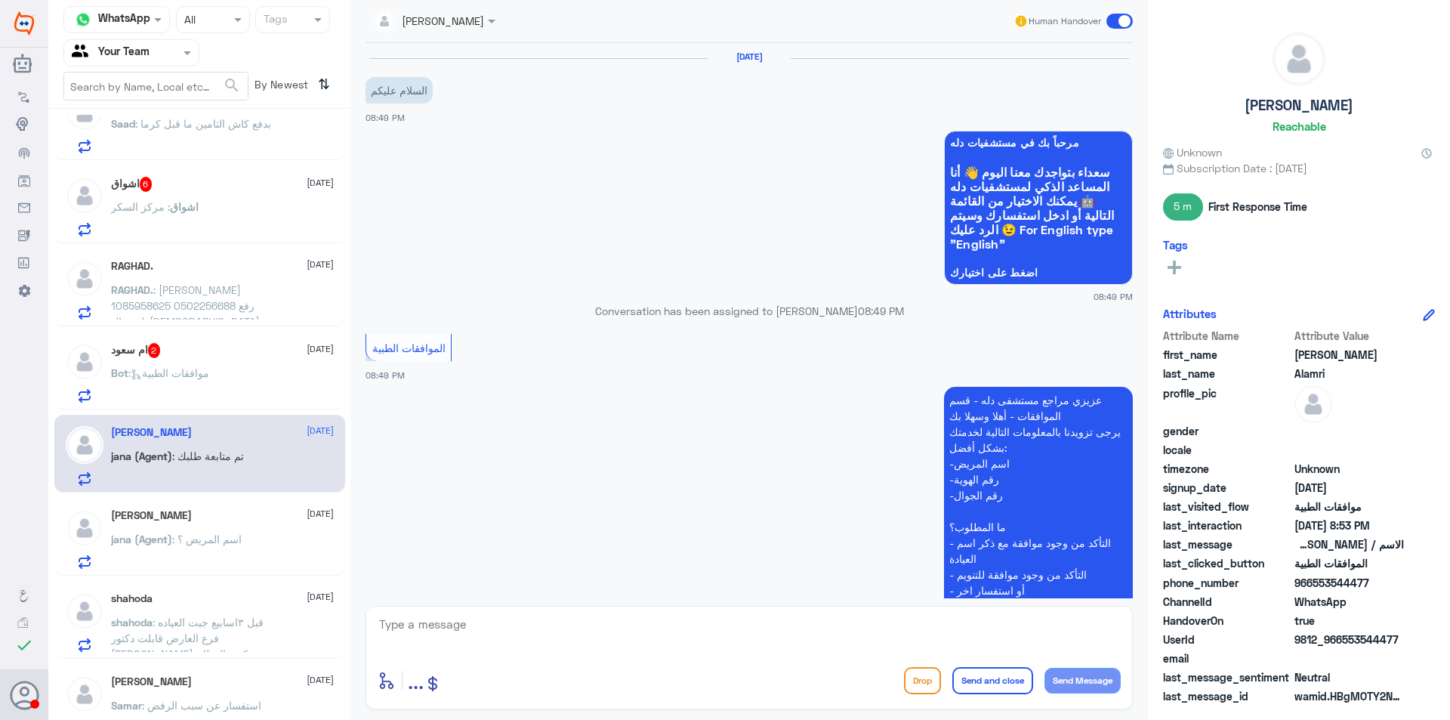
scroll to position [376, 0]
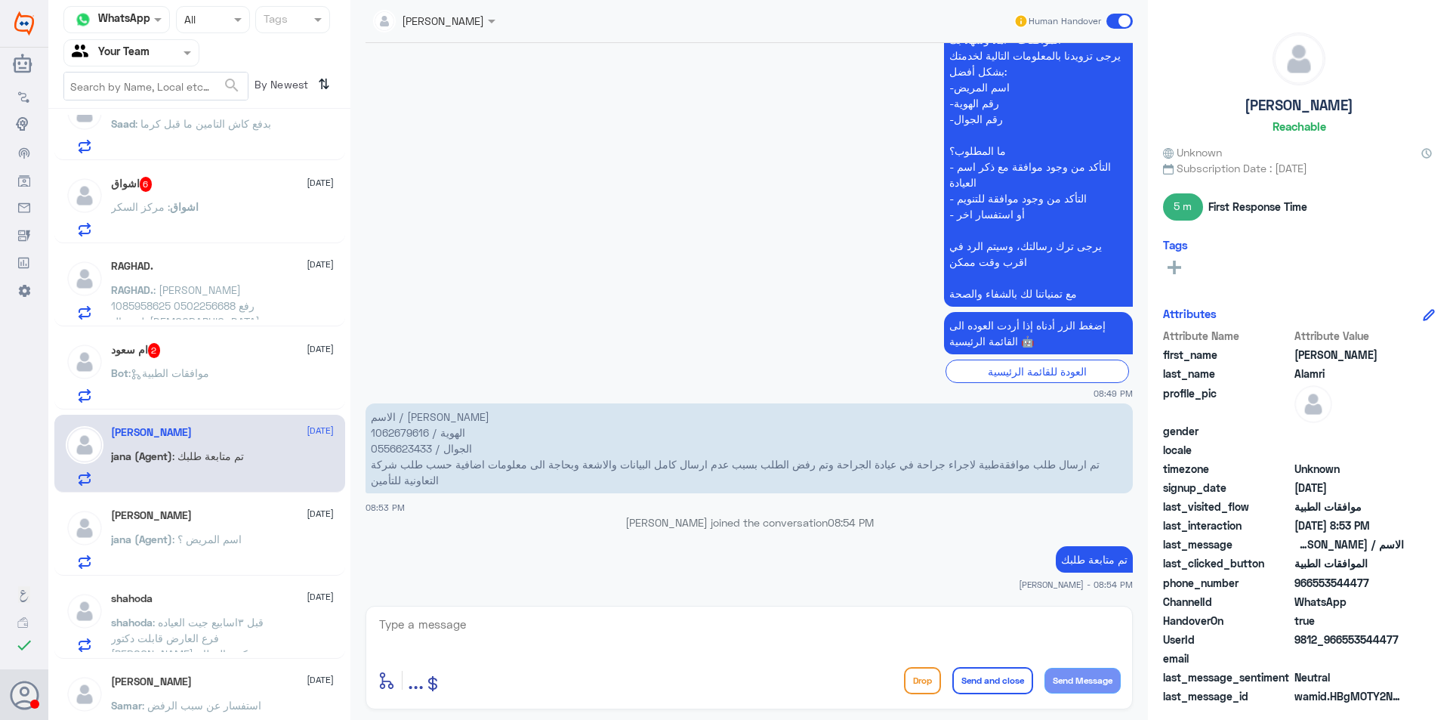
click at [193, 214] on p "اشواق : مركز السكر" at bounding box center [155, 218] width 88 height 38
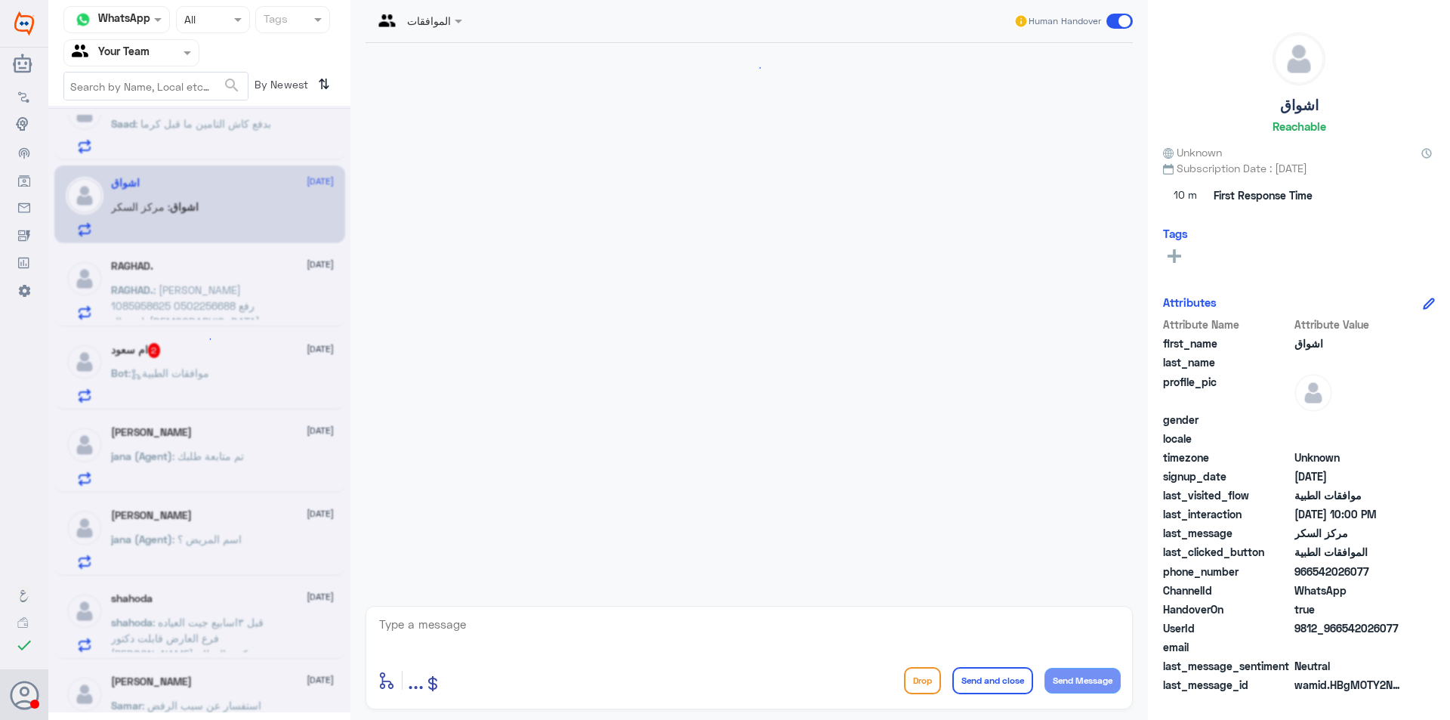
scroll to position [581, 0]
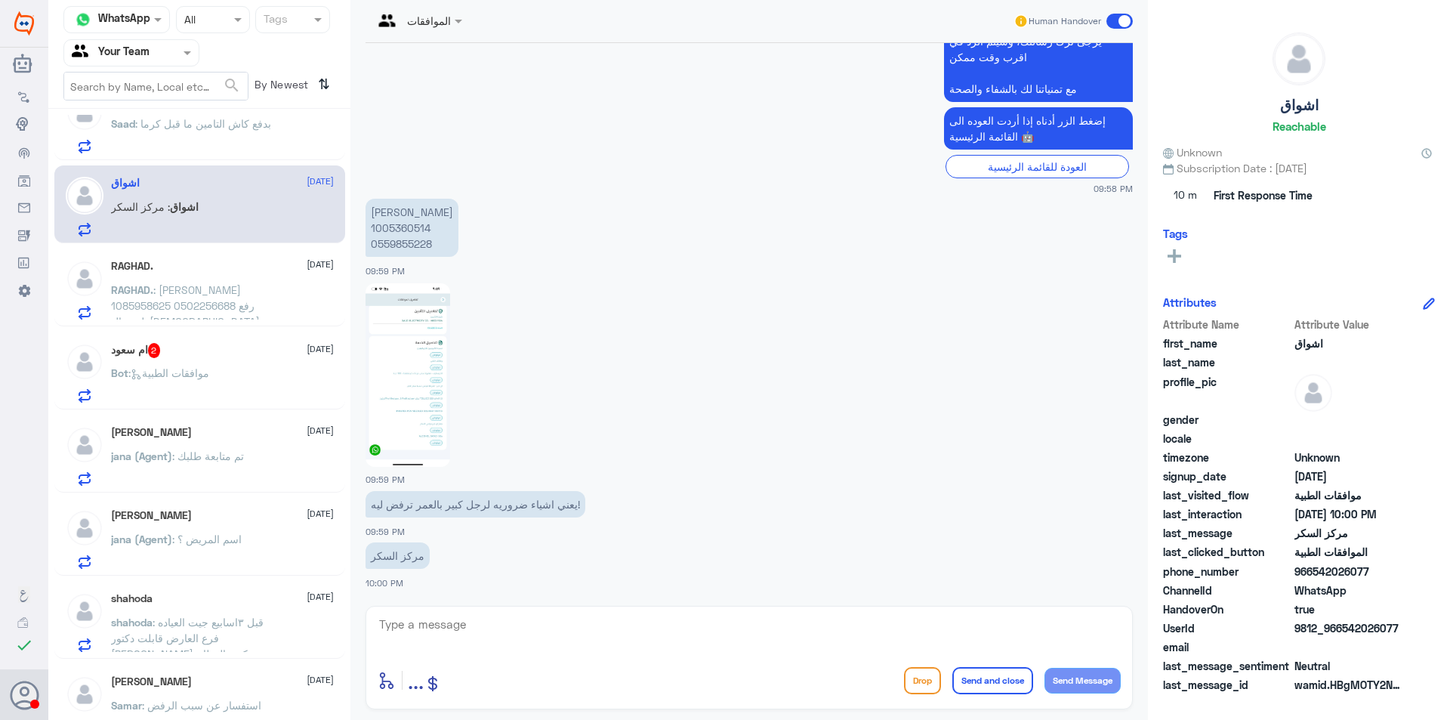
click at [170, 337] on div "ام سعود 2 [DATE] Bot : موافقات الطبية" at bounding box center [199, 371] width 291 height 78
click at [181, 356] on div "ام سعود 2 [DATE]" at bounding box center [222, 350] width 223 height 15
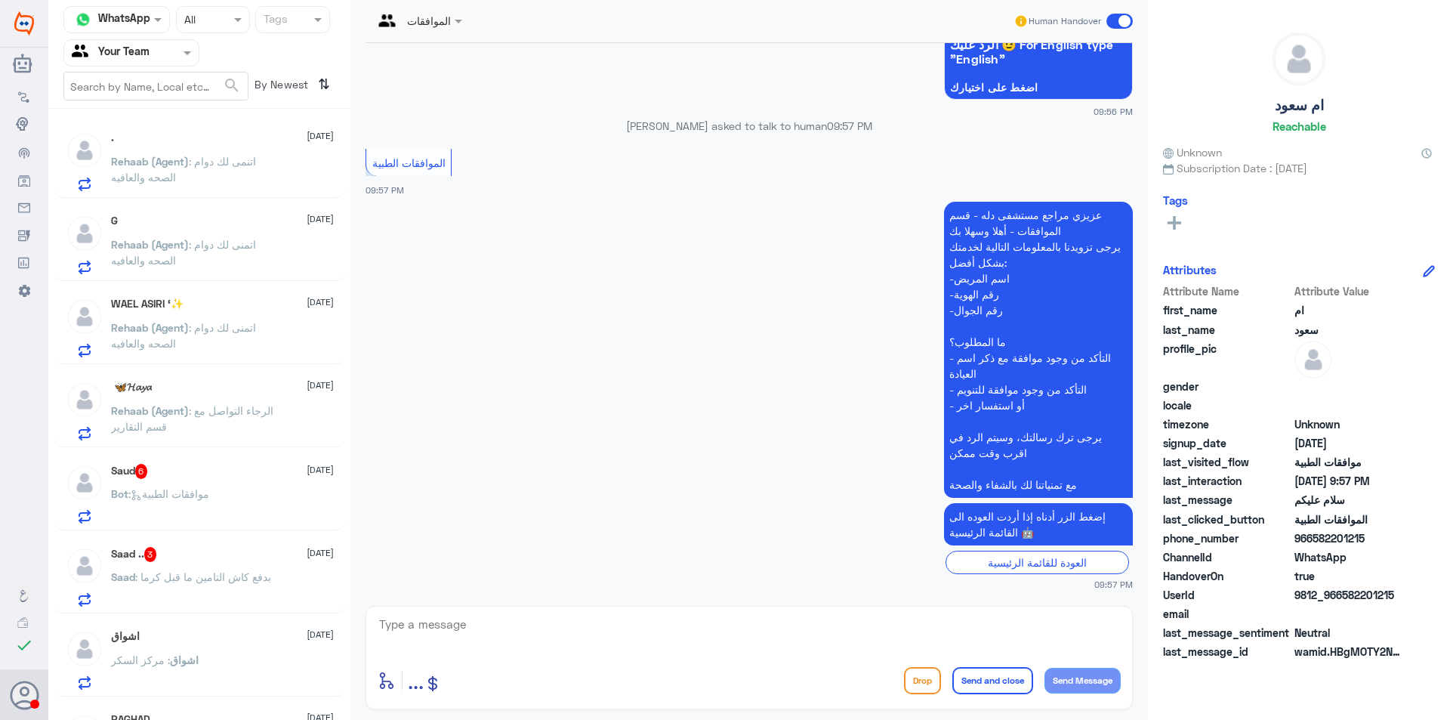
click at [70, 687] on div at bounding box center [85, 660] width 38 height 60
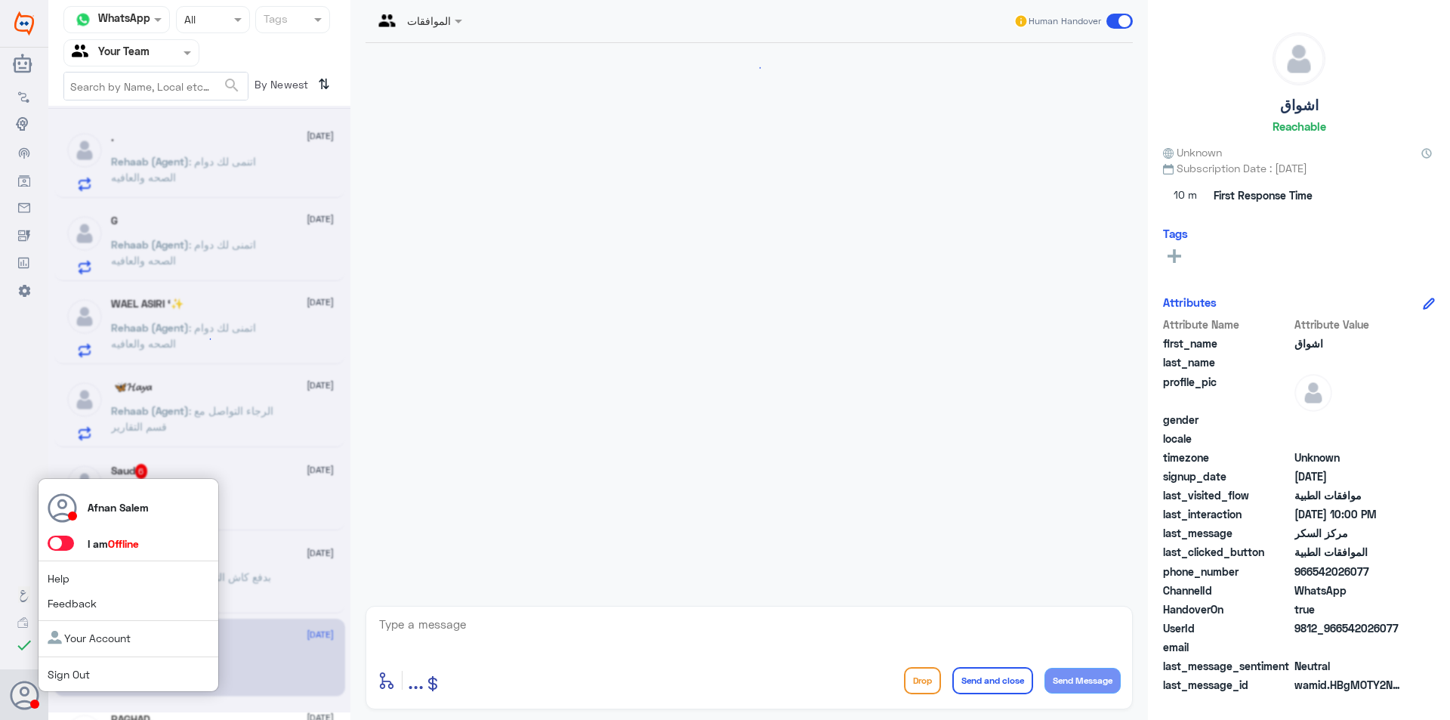
scroll to position [581, 0]
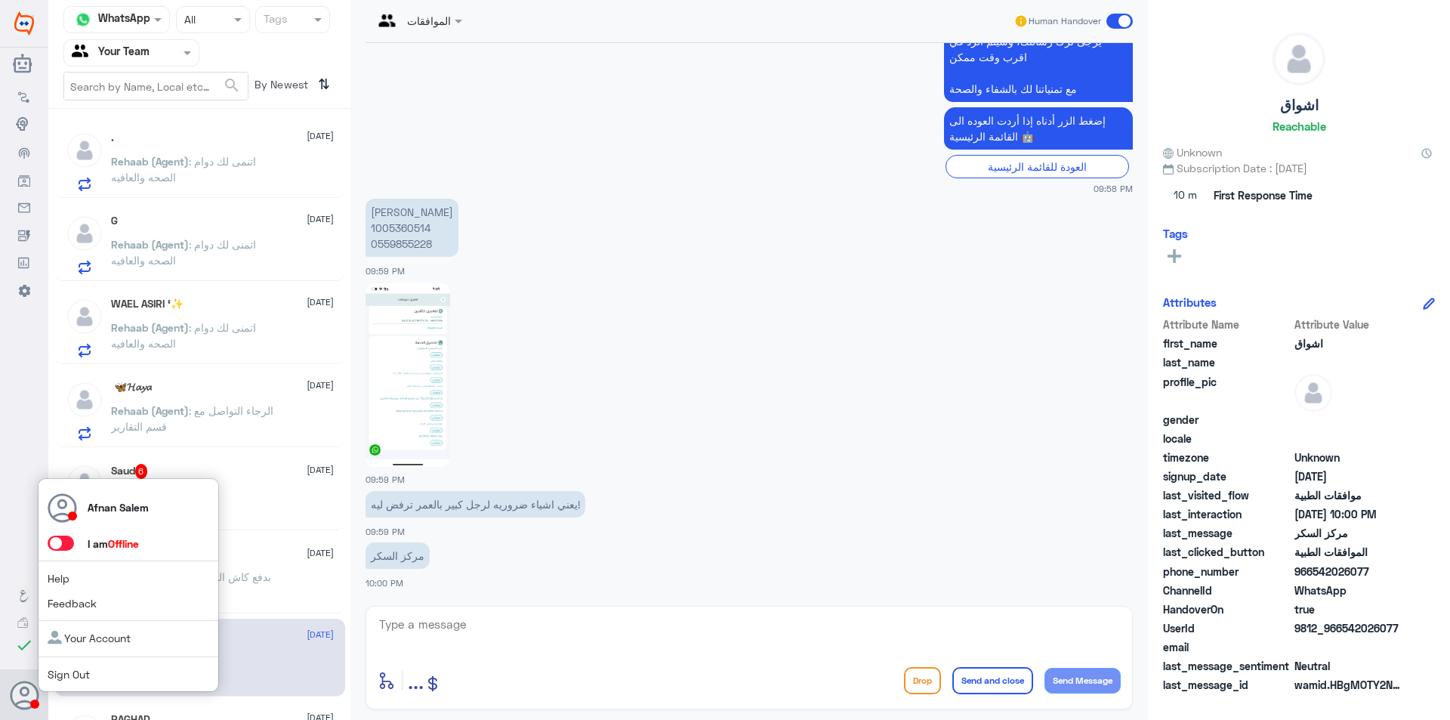
click at [11, 695] on use at bounding box center [25, 695] width 29 height 29
click at [57, 672] on link "Sign Out" at bounding box center [69, 674] width 42 height 13
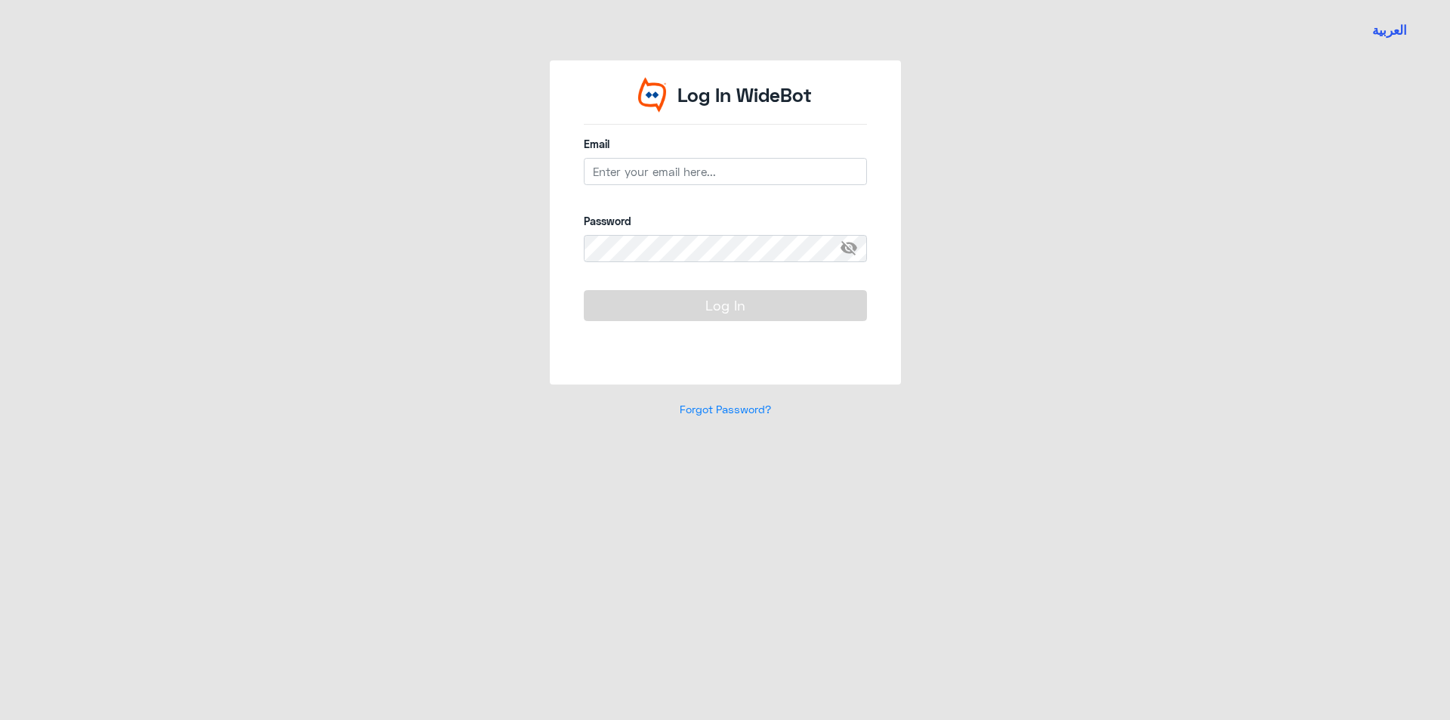
type input "[EMAIL_ADDRESS][DOMAIN_NAME]"
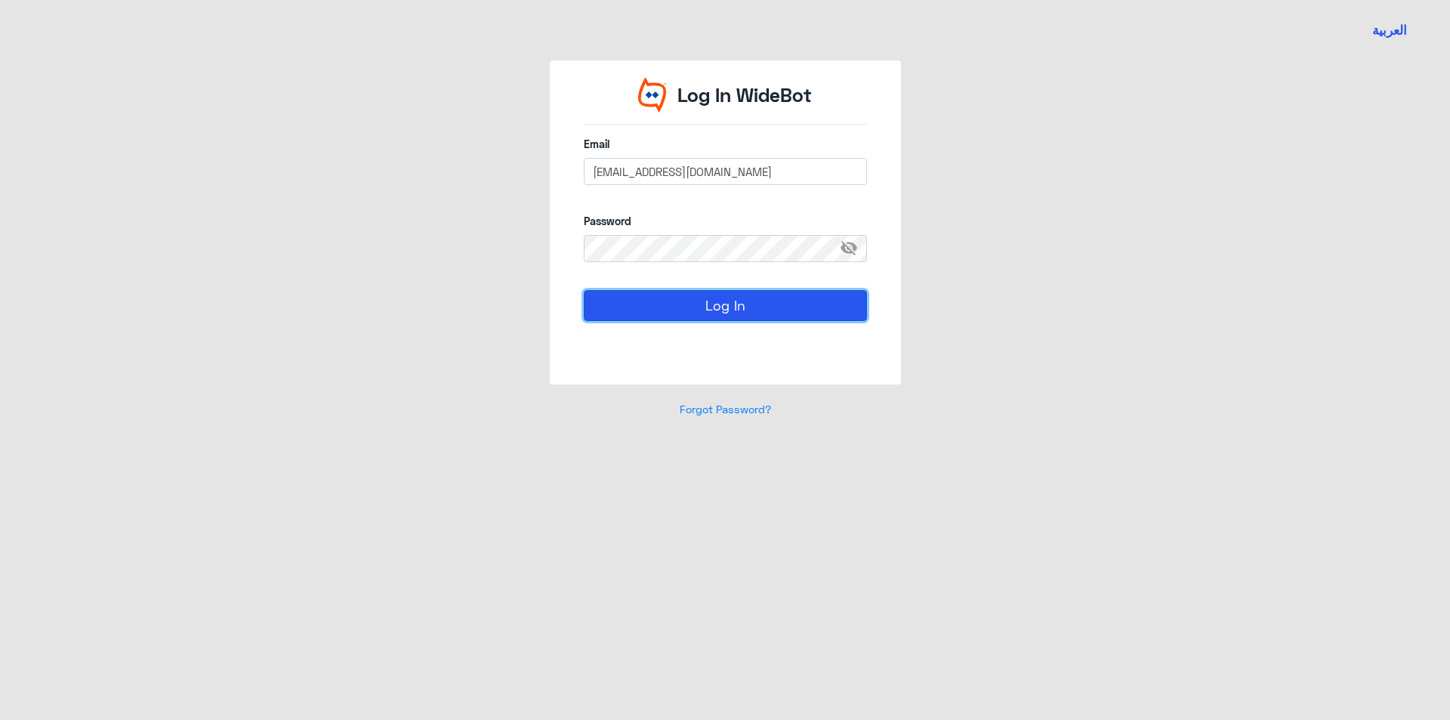
click at [831, 317] on button "Log In" at bounding box center [725, 305] width 283 height 30
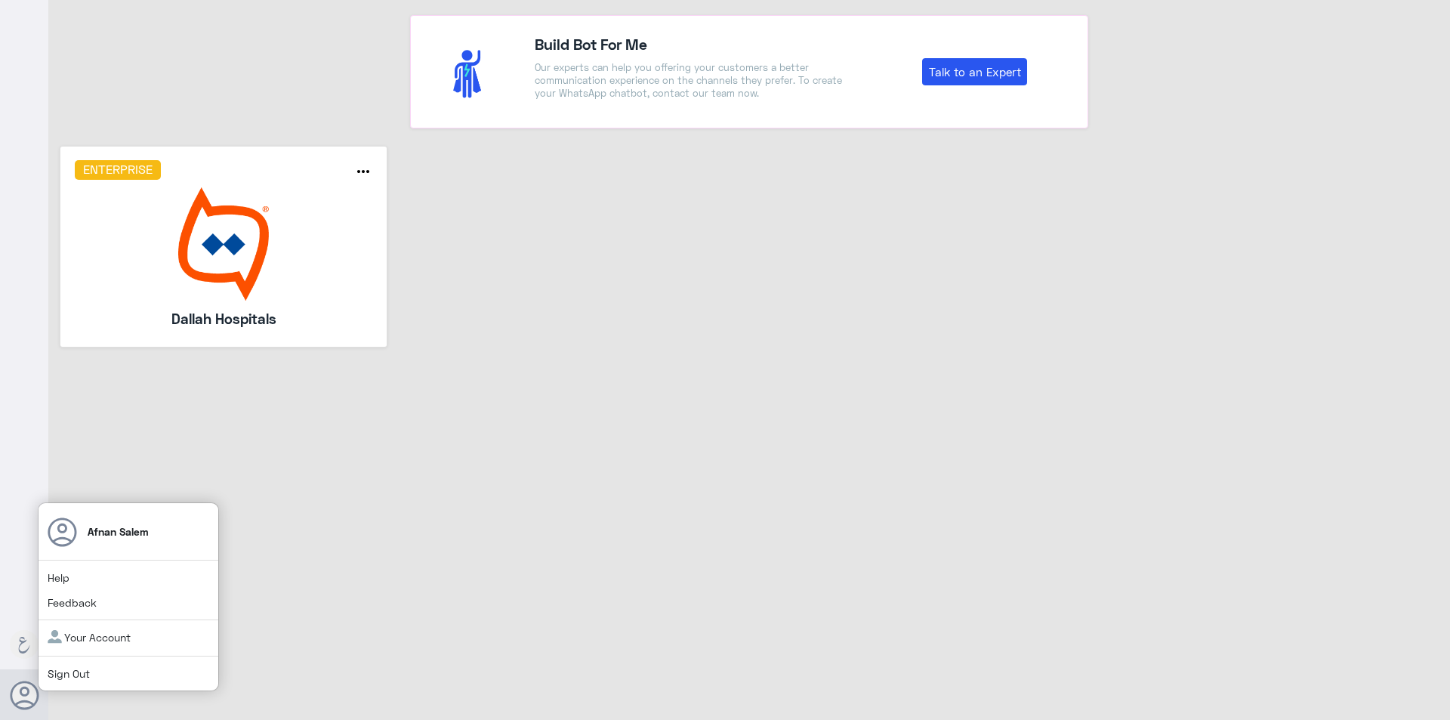
click at [64, 669] on link "Sign Out" at bounding box center [69, 673] width 42 height 13
click at [55, 679] on link "Sign Out" at bounding box center [69, 673] width 42 height 13
click at [112, 668] on span "Sign Out" at bounding box center [94, 673] width 93 height 16
click at [106, 666] on span "Sign Out" at bounding box center [94, 673] width 93 height 16
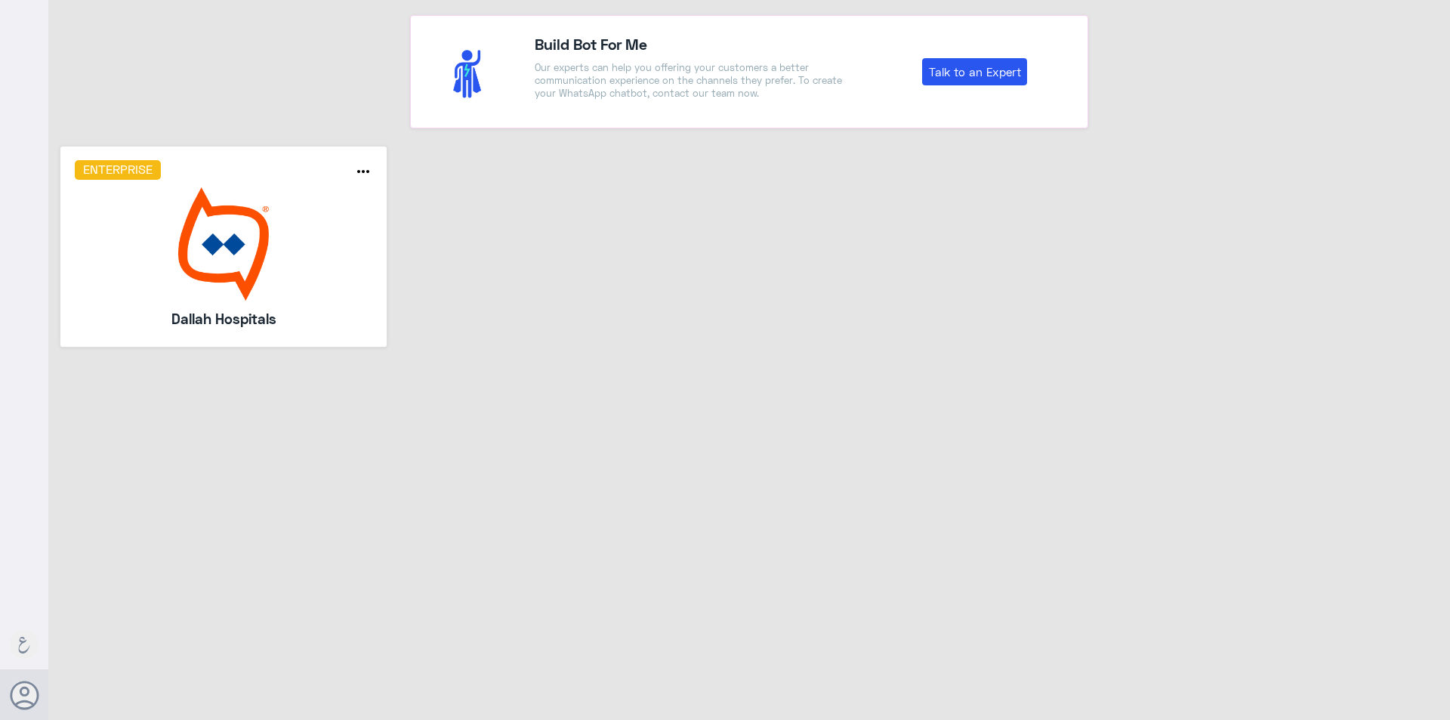
drag, startPoint x: 514, startPoint y: 507, endPoint x: 627, endPoint y: 26, distance: 493.4
click at [514, 505] on div "Build Bot For Me Our experts can help you offering your customers a better comm…" at bounding box center [749, 362] width 1402 height 724
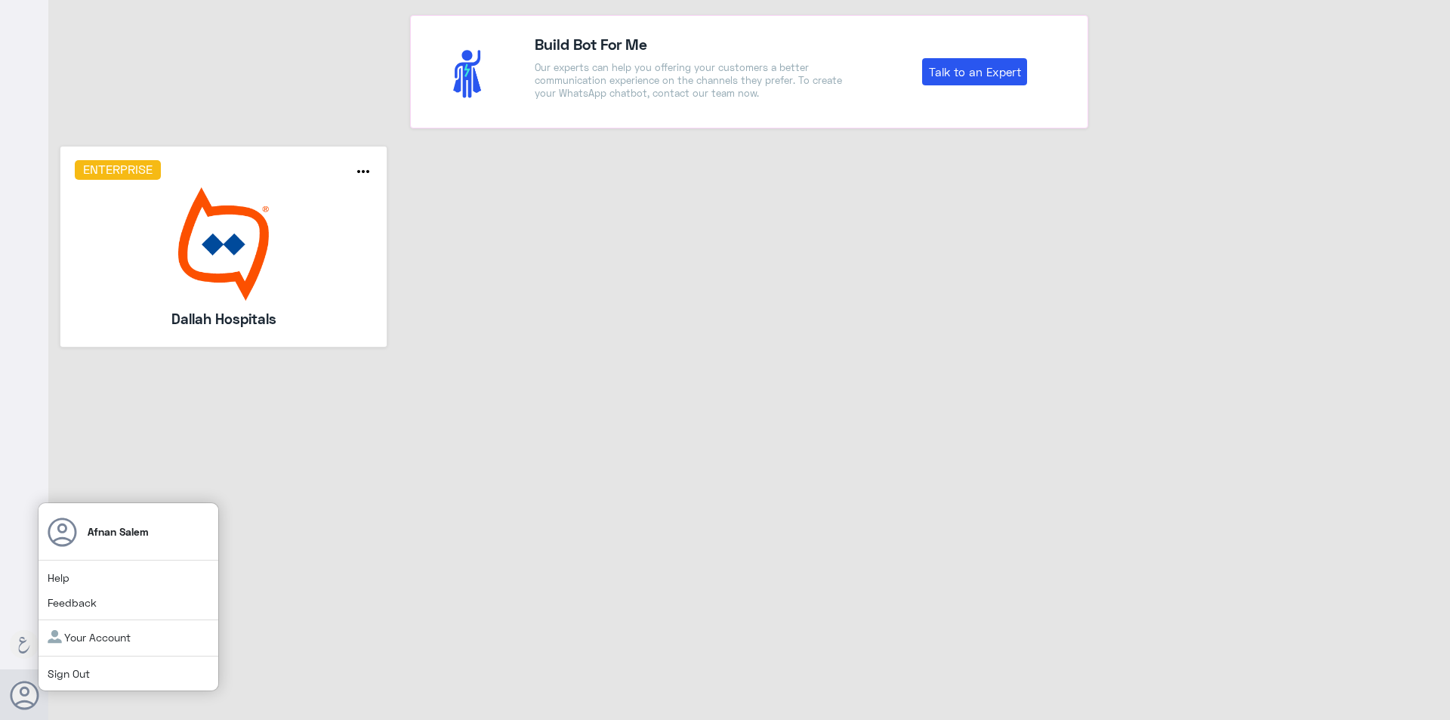
click at [21, 691] on use at bounding box center [25, 695] width 29 height 29
click at [76, 663] on div "Afnan [GEOGRAPHIC_DATA] Help Feedback Your Account Sign Out" at bounding box center [128, 597] width 181 height 190
click at [79, 672] on link "Sign Out" at bounding box center [69, 673] width 42 height 13
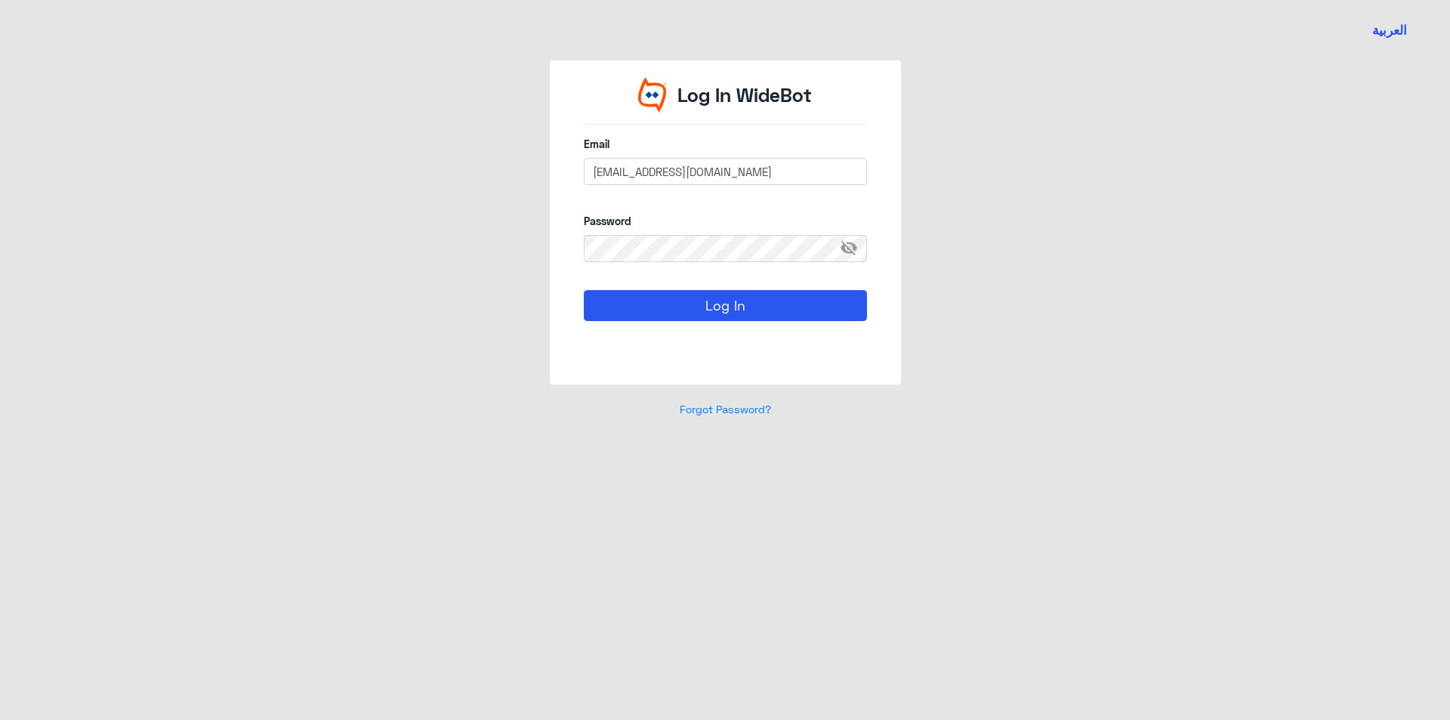
click at [766, 328] on div "Log In" at bounding box center [725, 323] width 283 height 66
click at [767, 313] on button "Log In" at bounding box center [725, 305] width 283 height 30
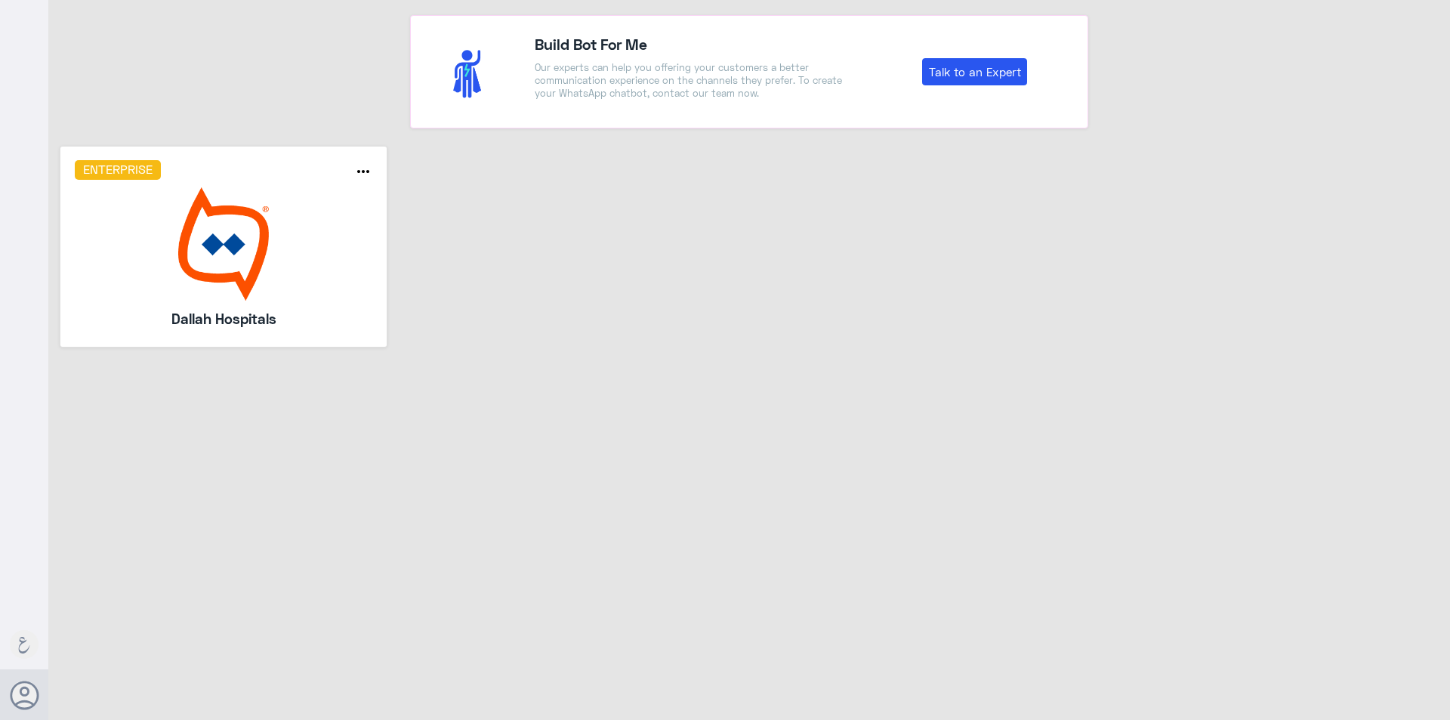
click at [279, 224] on img at bounding box center [224, 243] width 298 height 113
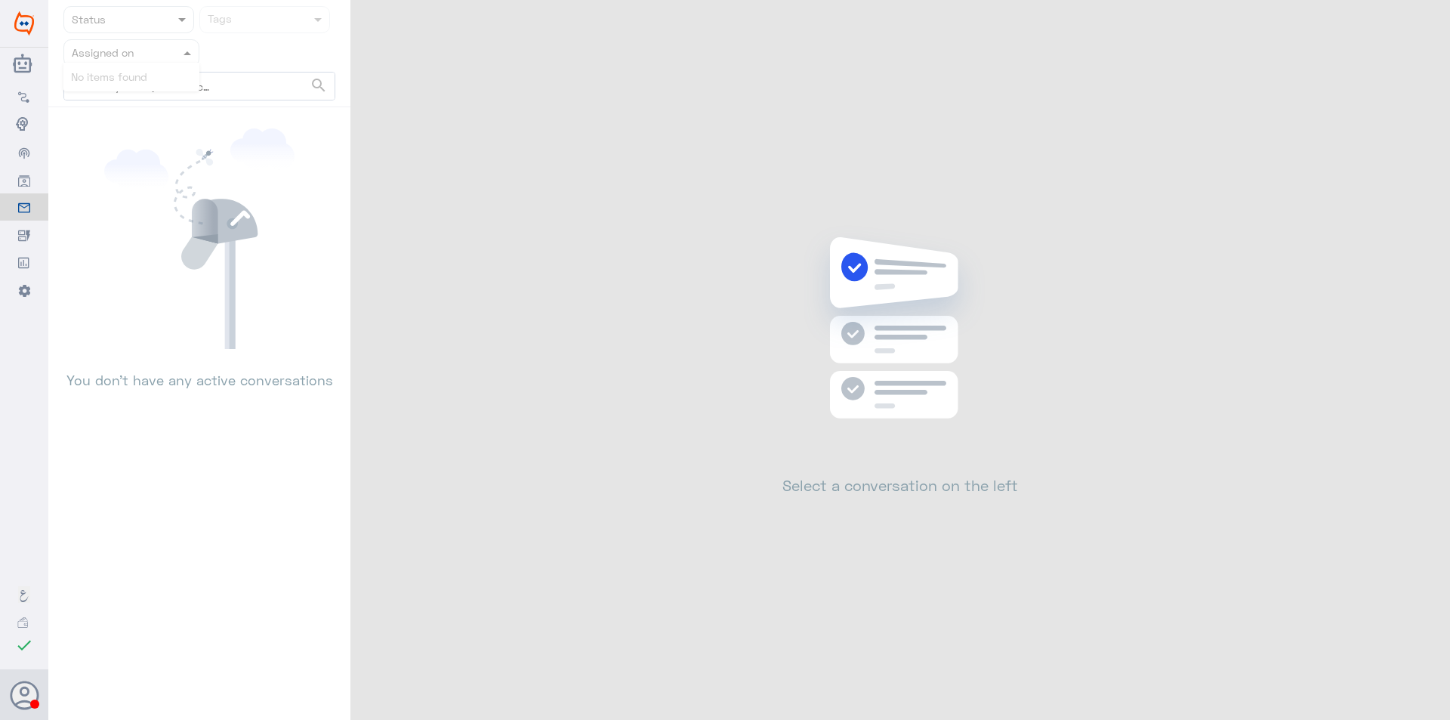
click at [181, 53] on span at bounding box center [189, 53] width 19 height 16
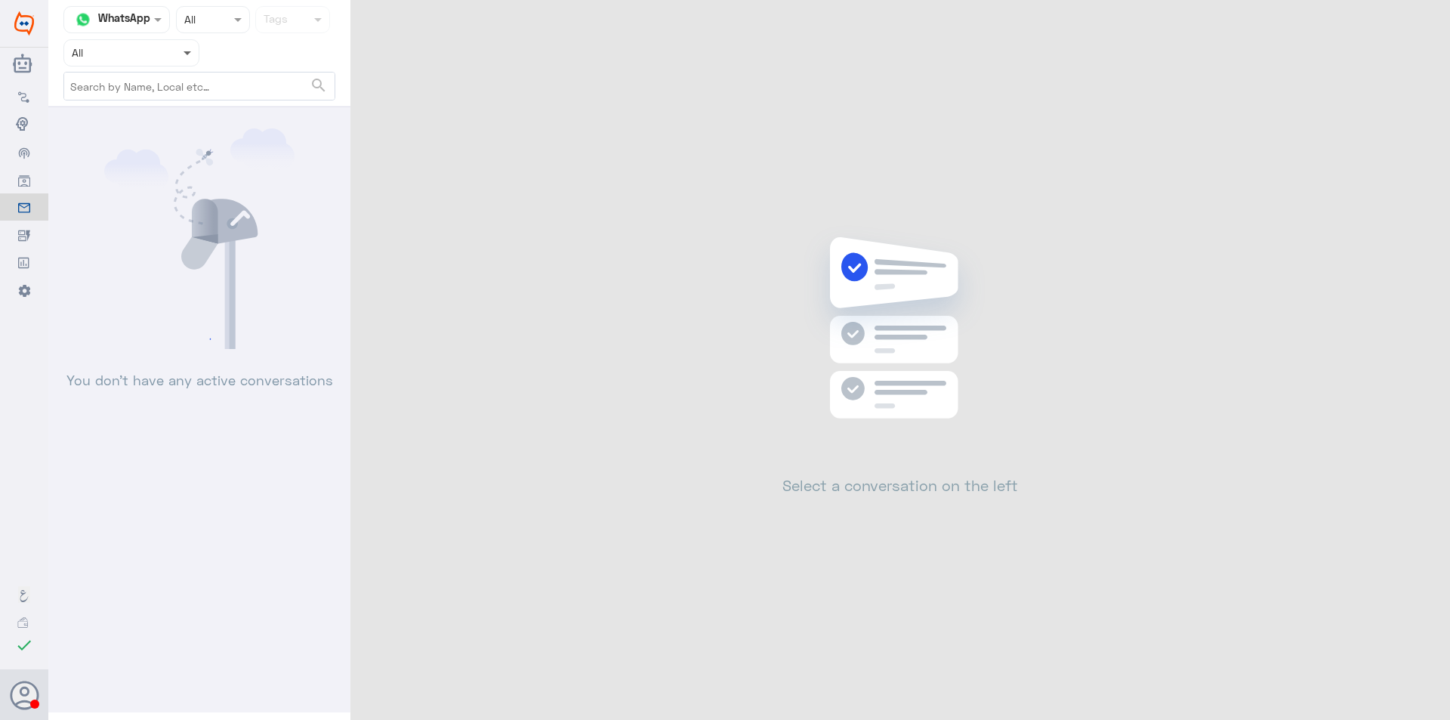
click at [185, 51] on span at bounding box center [188, 53] width 8 height 5
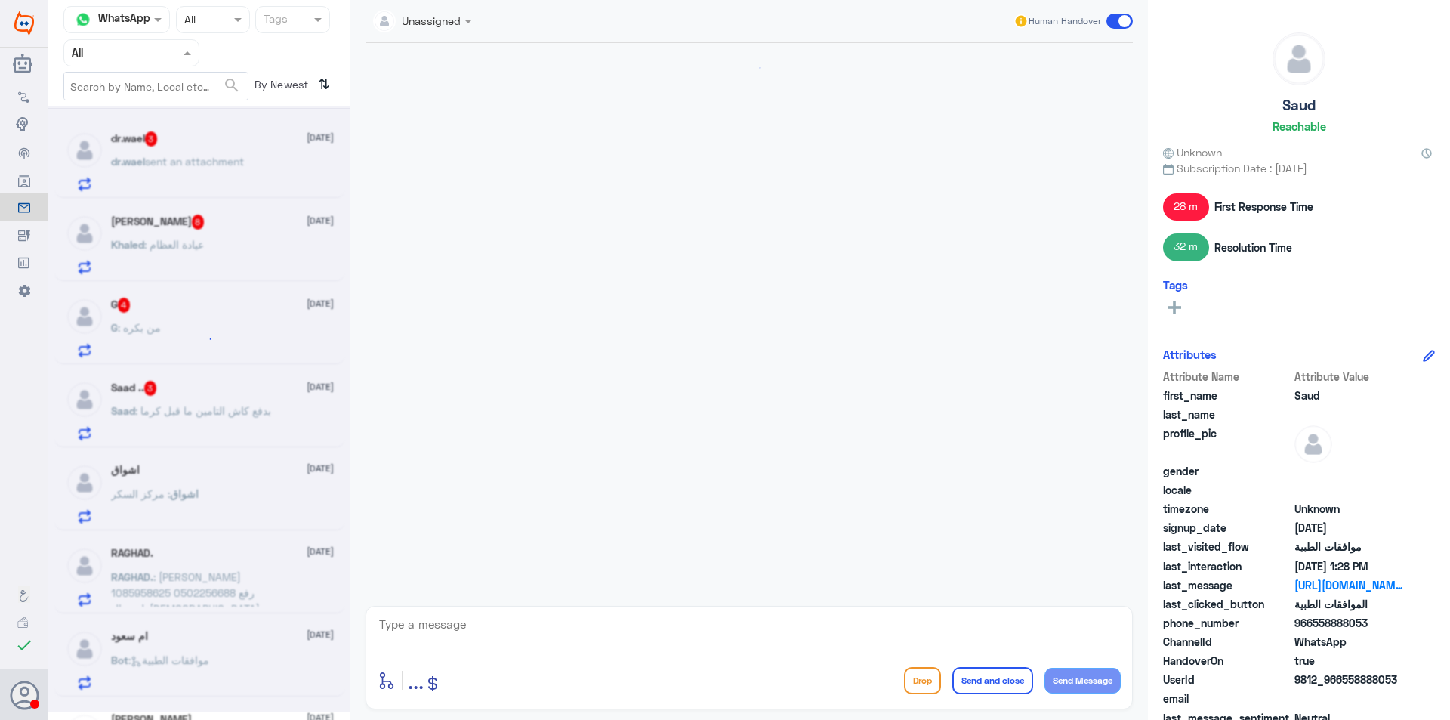
click at [186, 60] on span at bounding box center [189, 53] width 19 height 16
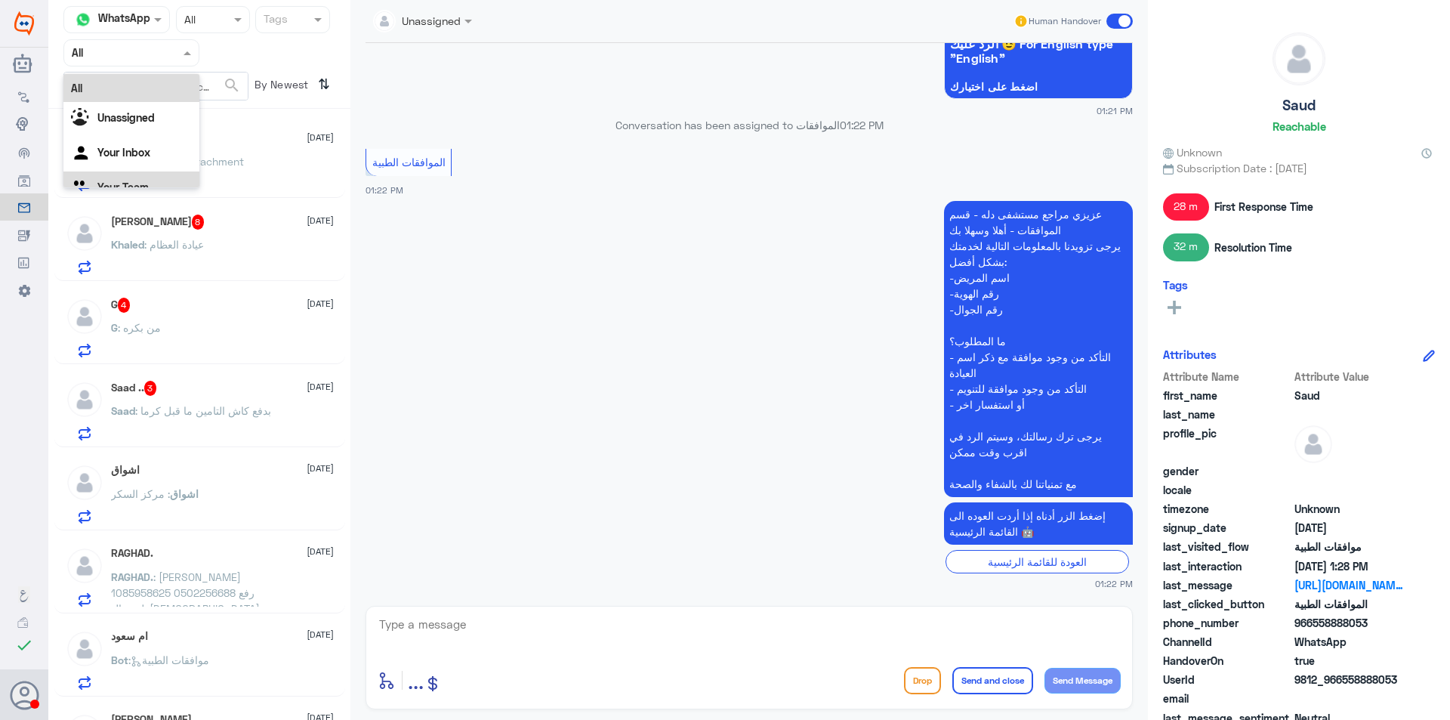
click at [132, 178] on div "Your Team" at bounding box center [131, 188] width 136 height 35
